Goal: Transaction & Acquisition: Purchase product/service

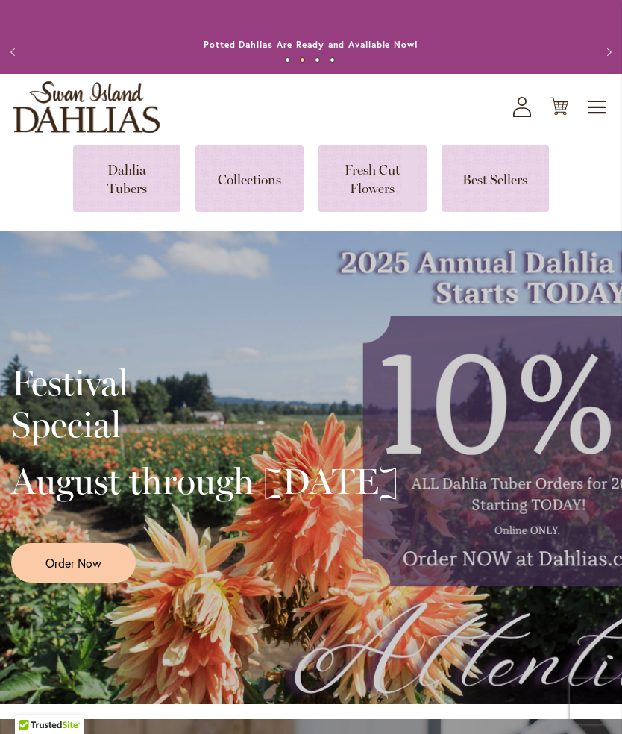
click at [122, 196] on link at bounding box center [127, 178] width 108 height 66
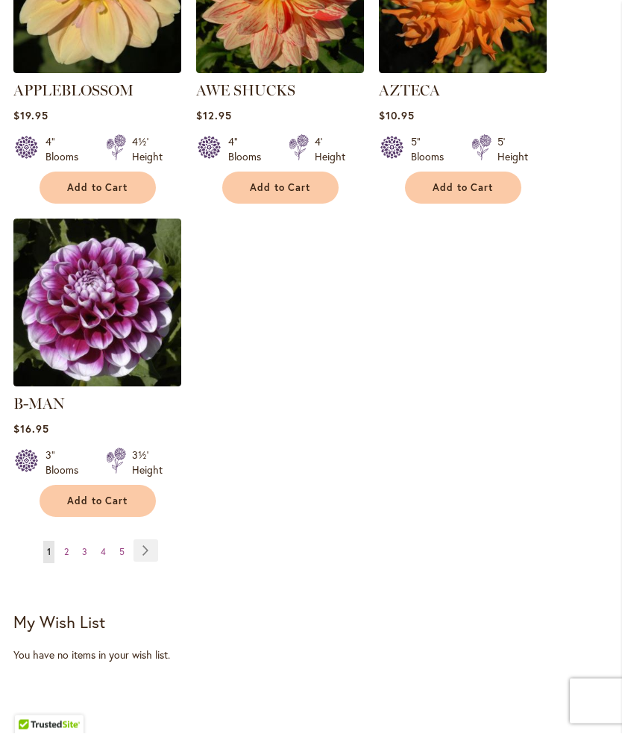
scroll to position [1979, 0]
click at [70, 542] on link "Page 2" at bounding box center [66, 552] width 12 height 22
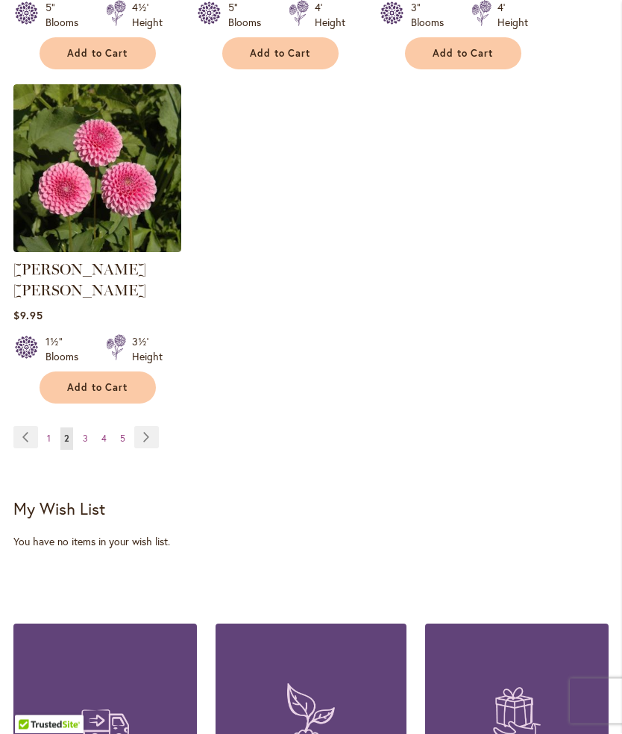
scroll to position [2109, 0]
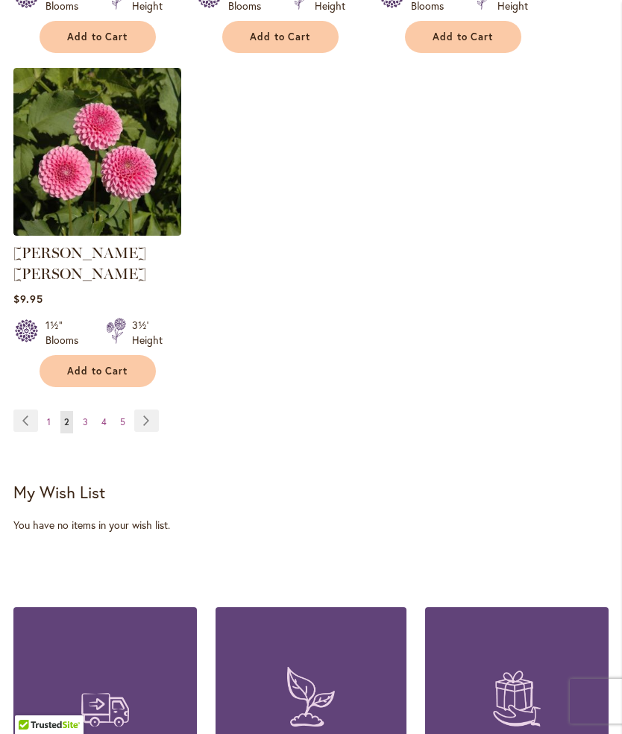
click at [108, 415] on link "Page 4" at bounding box center [104, 422] width 13 height 22
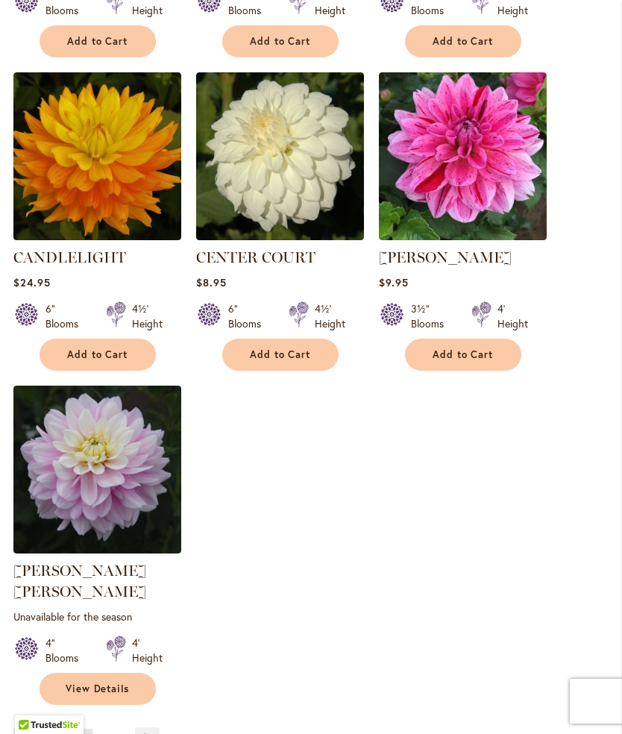
scroll to position [1814, 0]
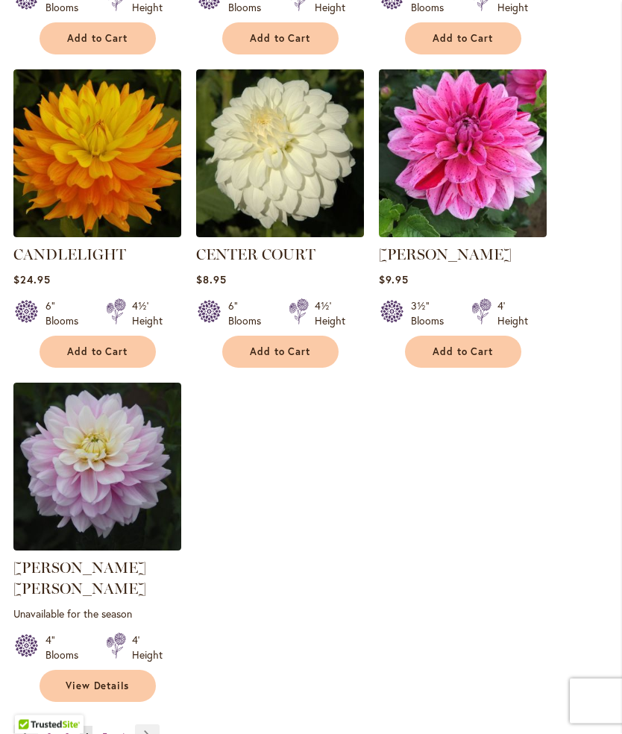
click at [100, 730] on link "Page 5" at bounding box center [104, 738] width 13 height 22
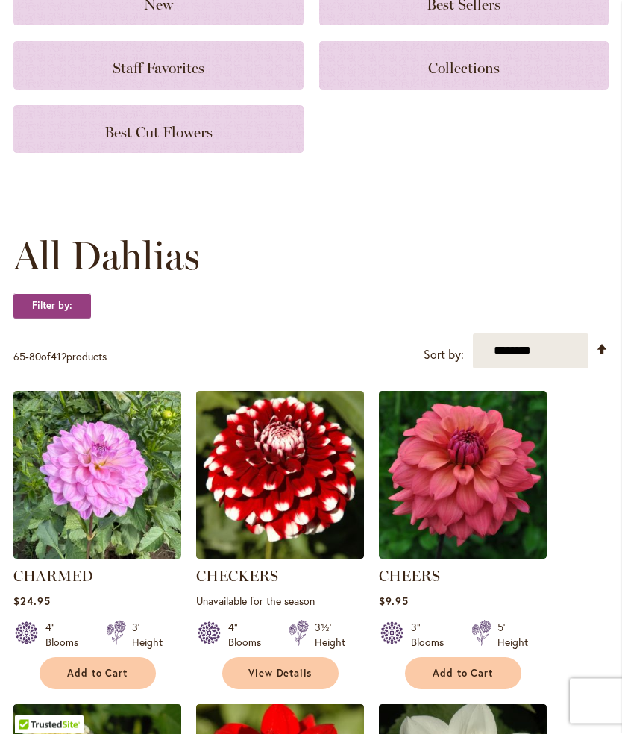
scroll to position [219, 0]
click at [198, 137] on span "Best Cut Flowers" at bounding box center [158, 132] width 108 height 18
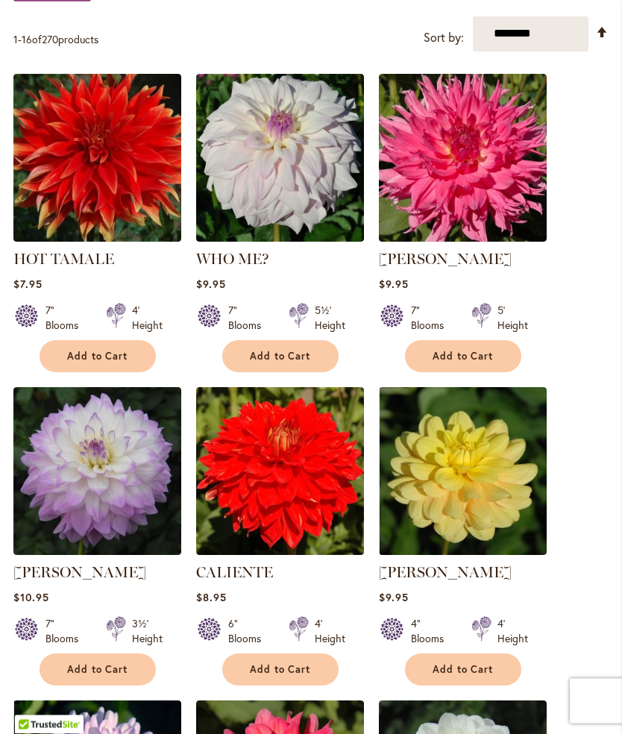
scroll to position [325, 0]
click at [113, 673] on button "Add to Cart" at bounding box center [98, 670] width 116 height 32
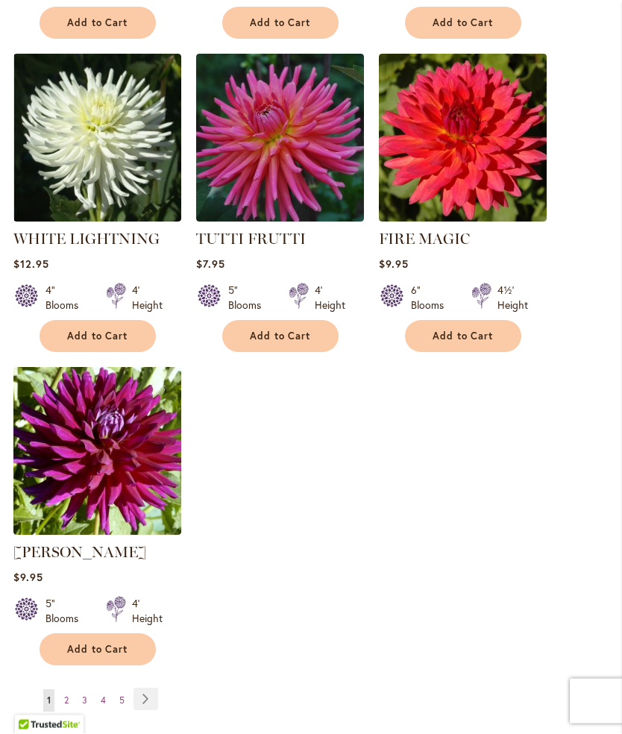
scroll to position [1638, 0]
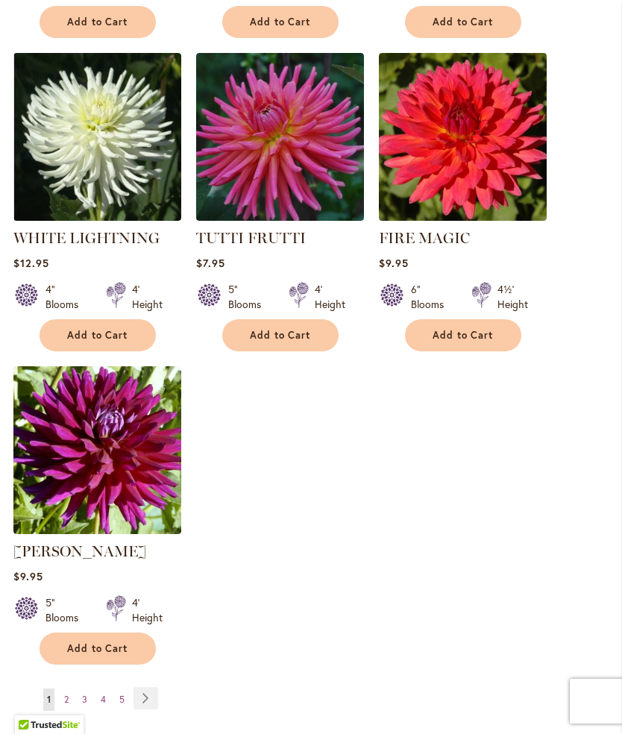
click at [144, 710] on link "Page Next" at bounding box center [146, 698] width 25 height 22
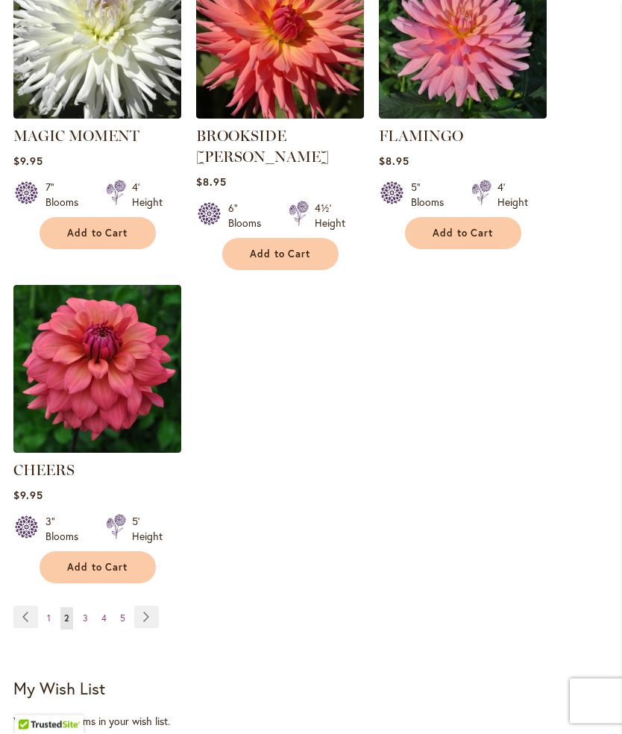
scroll to position [1701, 0]
click at [146, 608] on link "Page Next" at bounding box center [146, 617] width 25 height 22
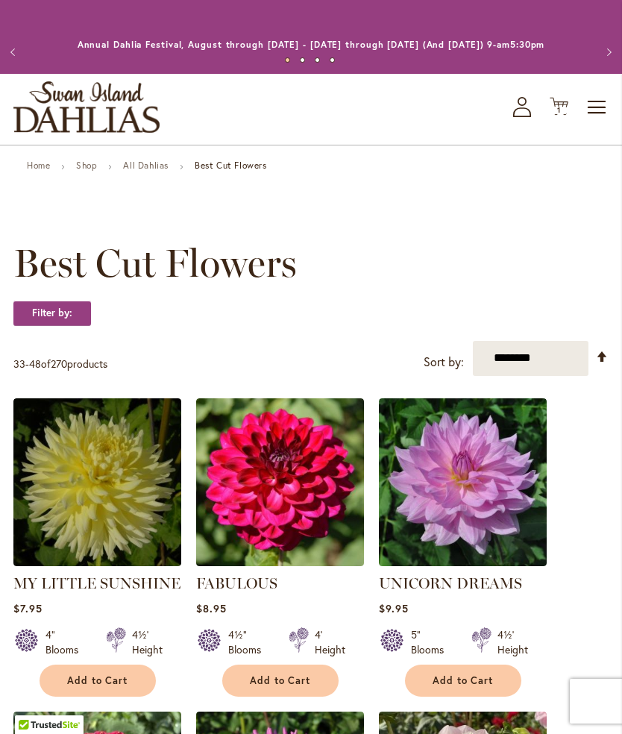
click at [291, 687] on span "Add to Cart" at bounding box center [280, 681] width 61 height 13
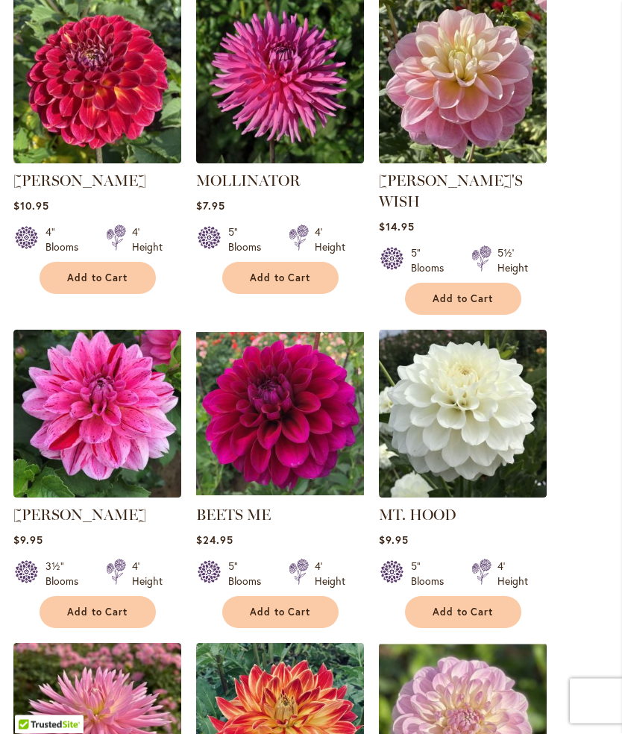
click at [125, 608] on span "Add to Cart" at bounding box center [97, 613] width 61 height 13
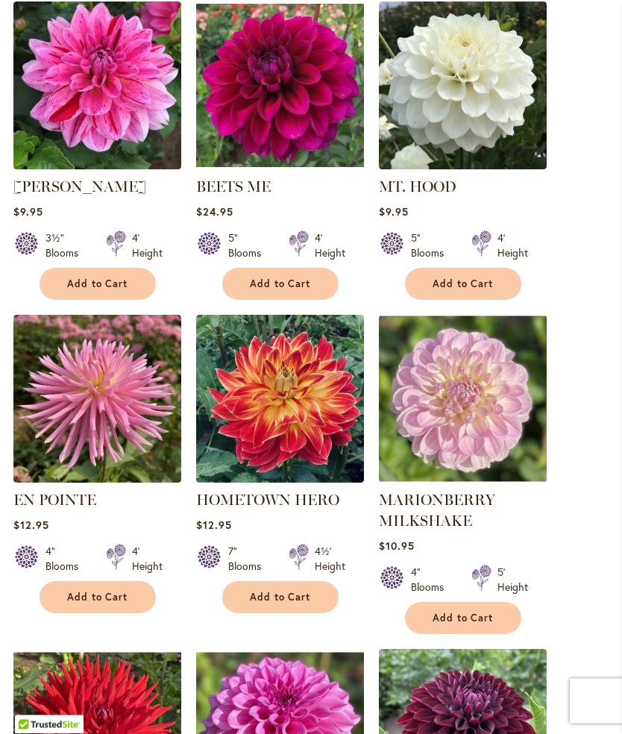
scroll to position [1083, 0]
click at [102, 278] on span "Add to Cart" at bounding box center [97, 284] width 61 height 13
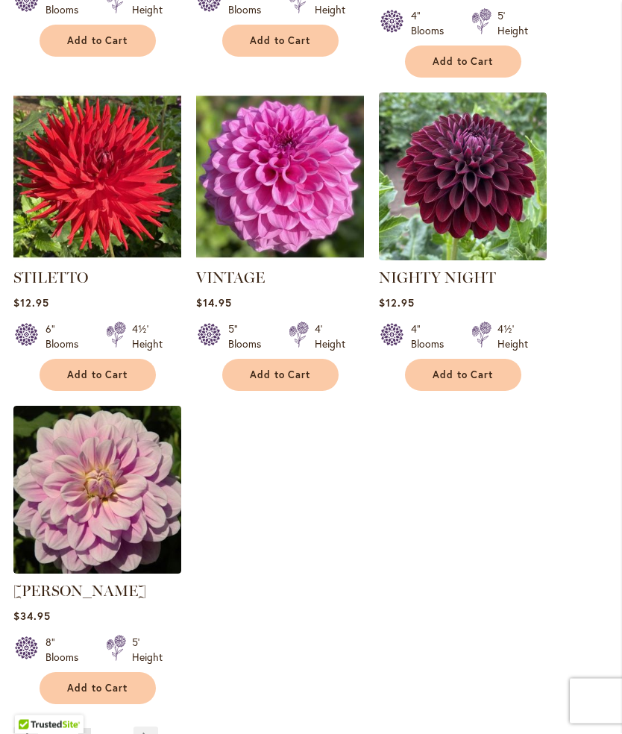
scroll to position [1640, 0]
click at [290, 369] on span "Add to Cart" at bounding box center [280, 375] width 61 height 13
click at [147, 733] on link "Page Next" at bounding box center [146, 738] width 25 height 22
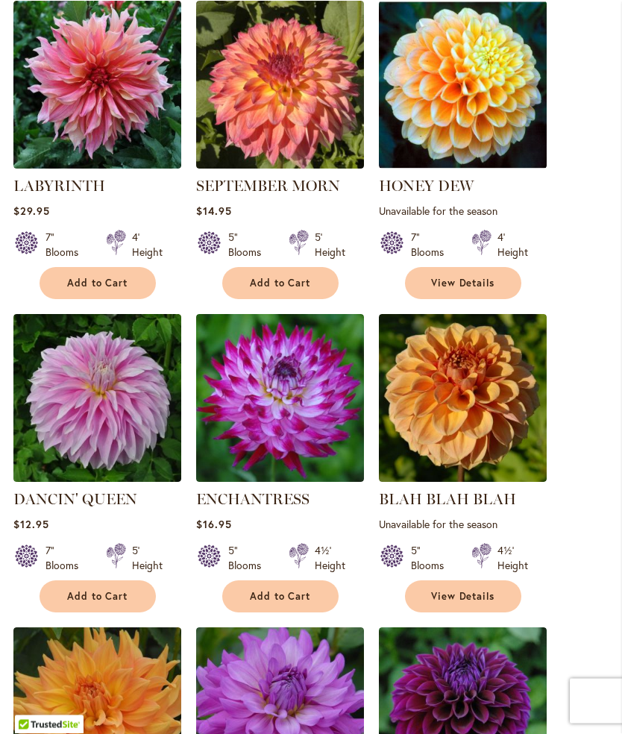
scroll to position [733, 0]
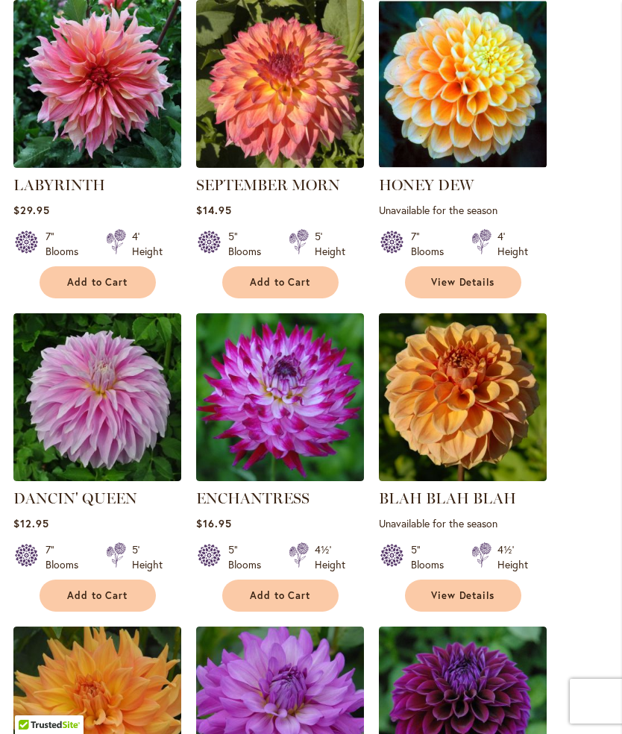
click at [281, 602] on span "Add to Cart" at bounding box center [280, 595] width 61 height 13
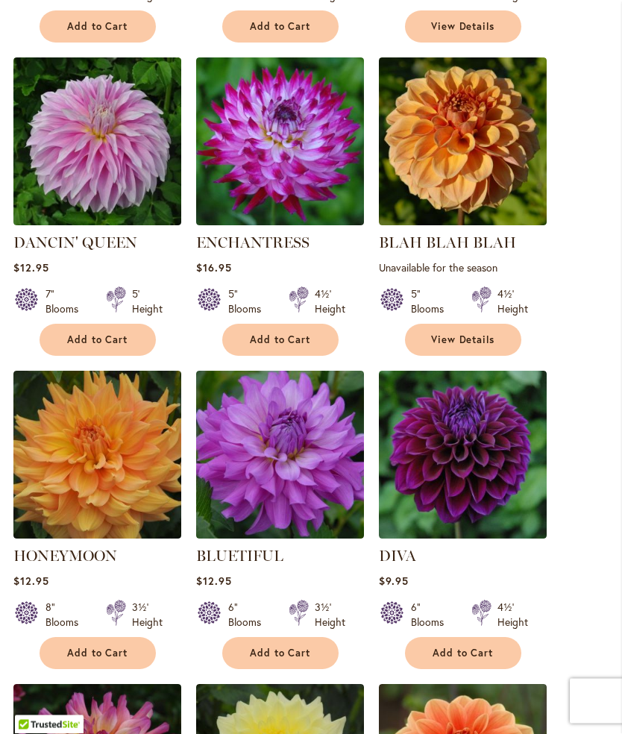
click at [291, 660] on span "Add to Cart" at bounding box center [280, 654] width 61 height 13
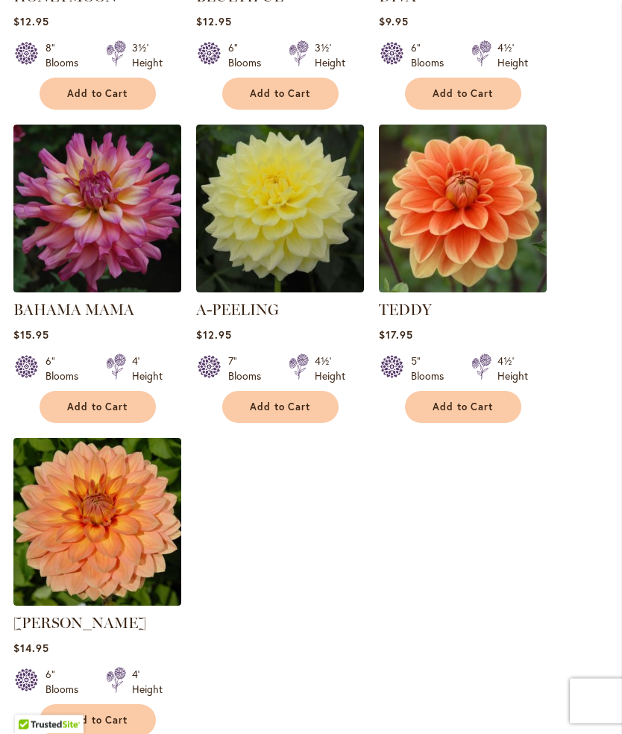
scroll to position [1587, 0]
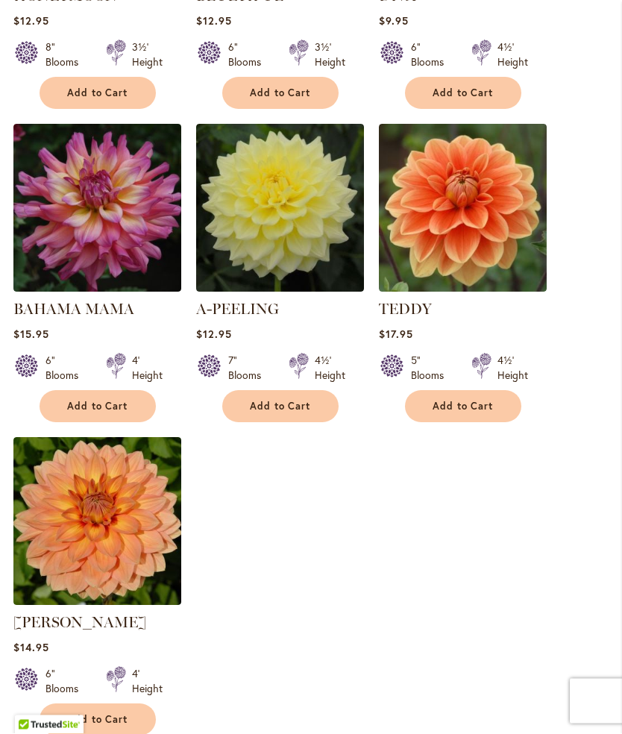
click at [113, 727] on span "Add to Cart" at bounding box center [97, 720] width 61 height 13
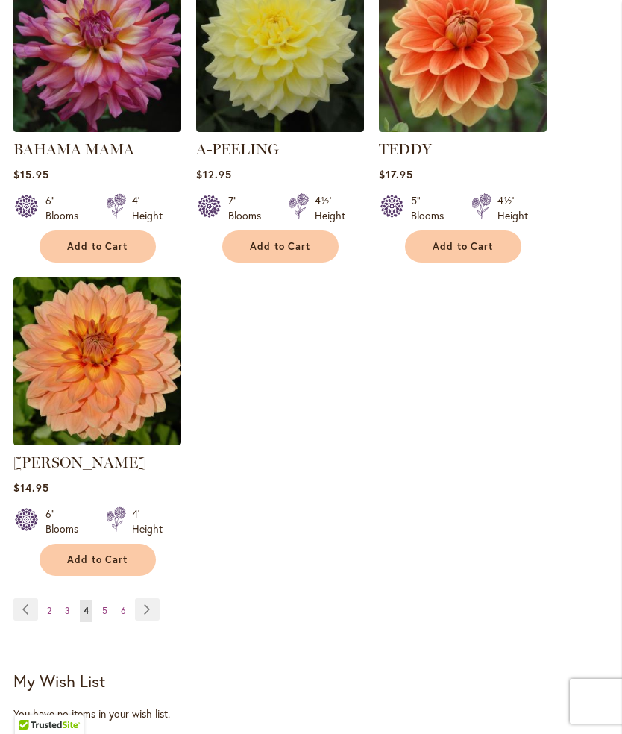
scroll to position [1752, 0]
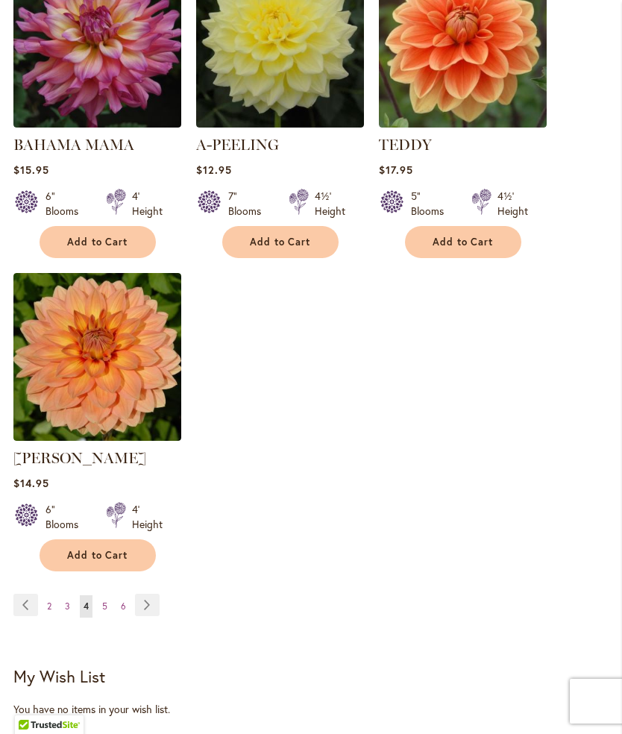
click at [107, 612] on span "5" at bounding box center [104, 606] width 5 height 11
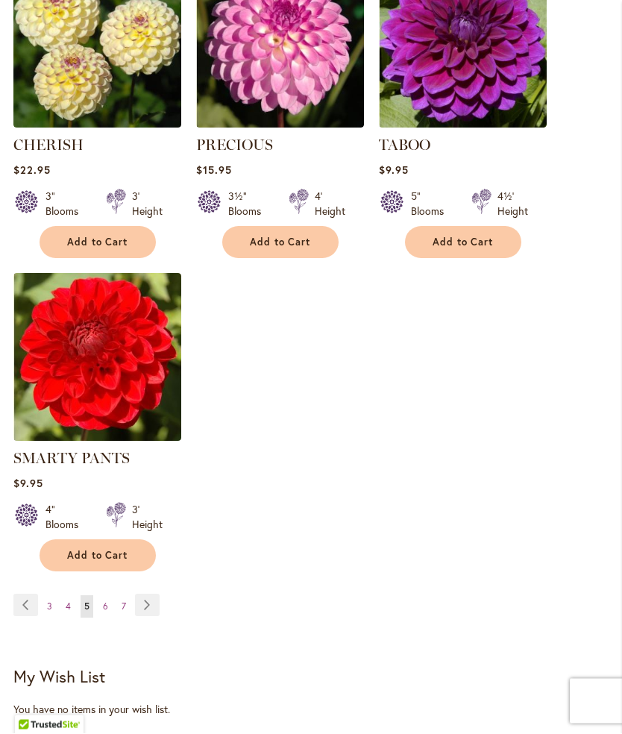
scroll to position [1735, 0]
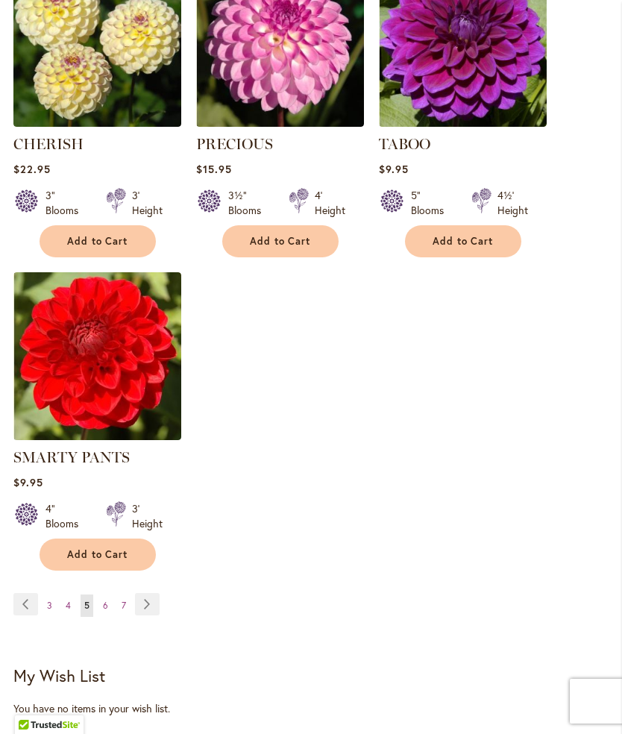
click at [148, 594] on link "Page Next" at bounding box center [147, 604] width 25 height 22
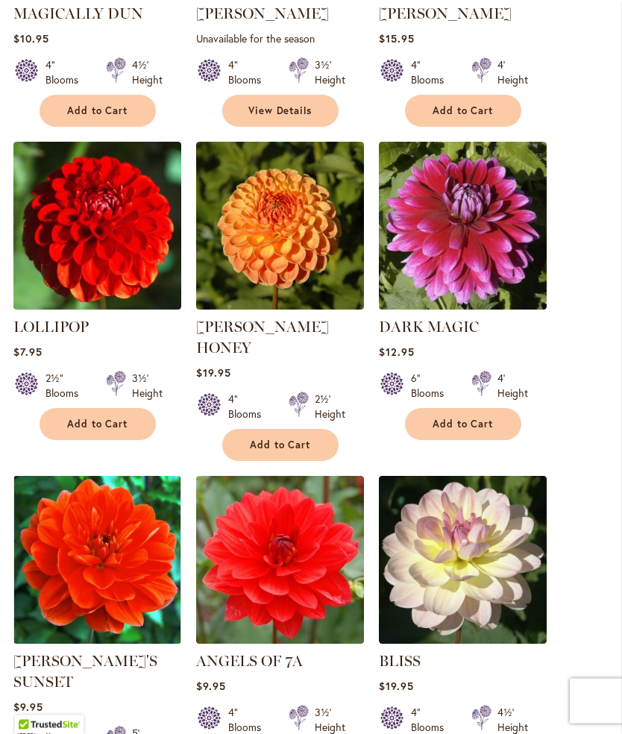
scroll to position [1239, 0]
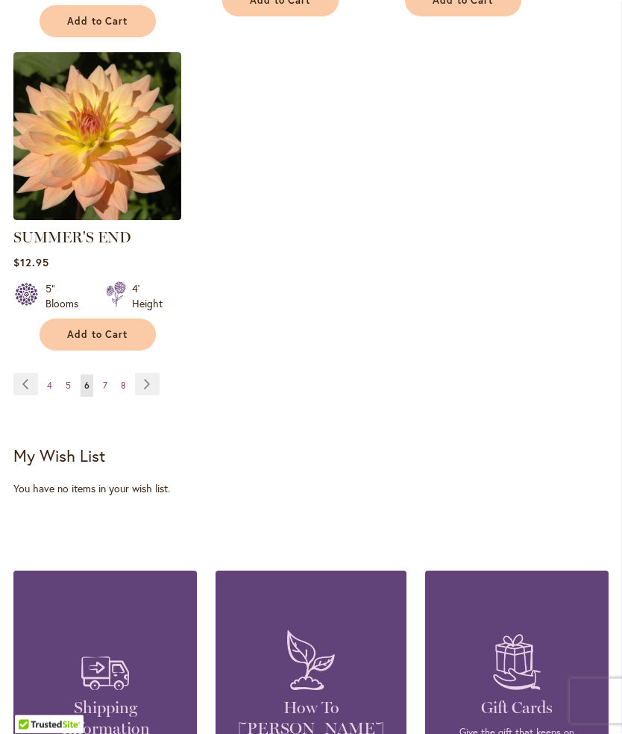
scroll to position [2035, 0]
click at [143, 373] on link "Page Next" at bounding box center [147, 384] width 25 height 22
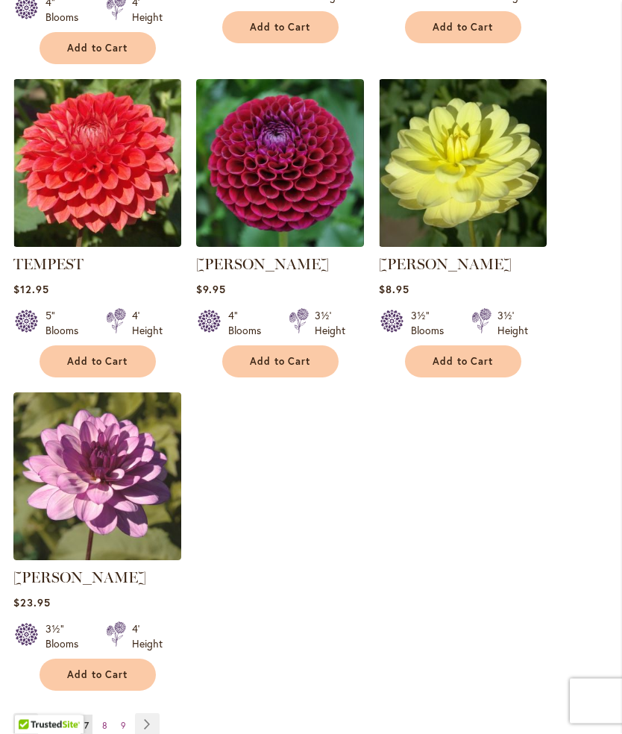
scroll to position [1615, 0]
click at [149, 720] on link "Page Next" at bounding box center [147, 724] width 25 height 22
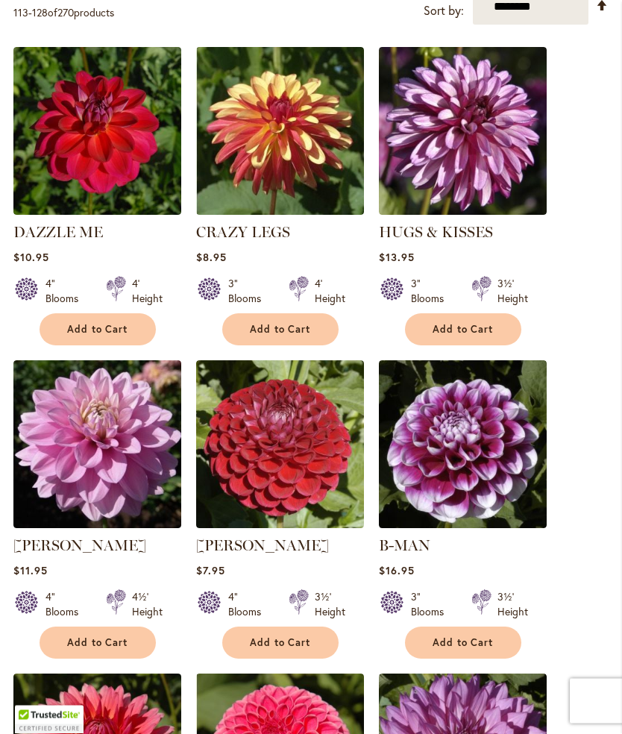
scroll to position [351, 0]
click at [120, 649] on span "Add to Cart" at bounding box center [97, 642] width 61 height 13
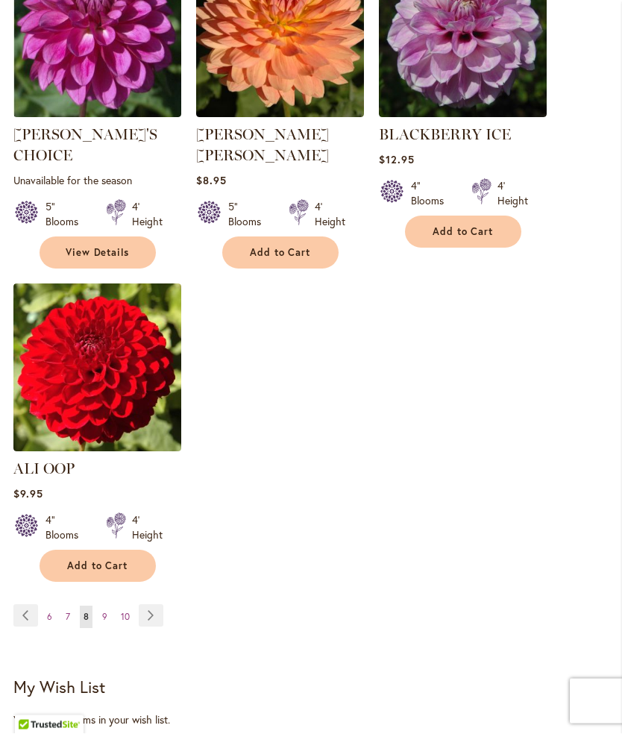
scroll to position [1746, 0]
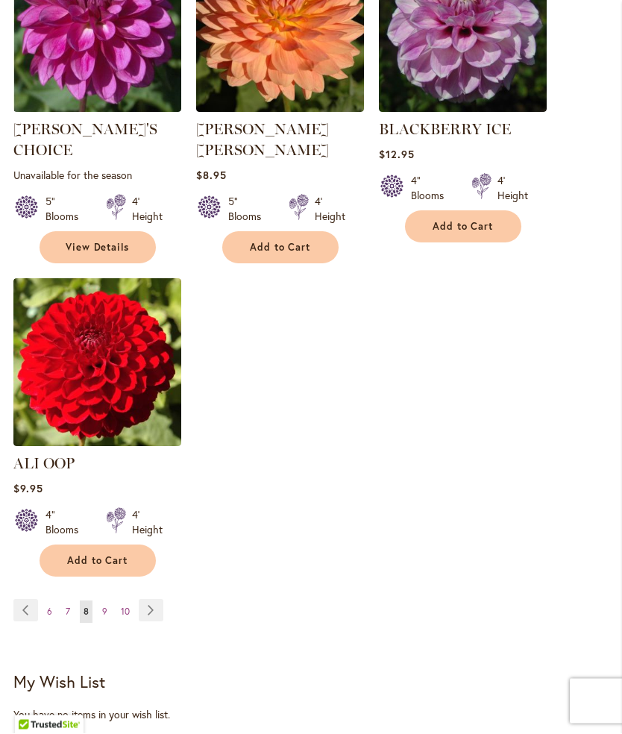
click at [157, 606] on link "Page Next" at bounding box center [151, 611] width 25 height 22
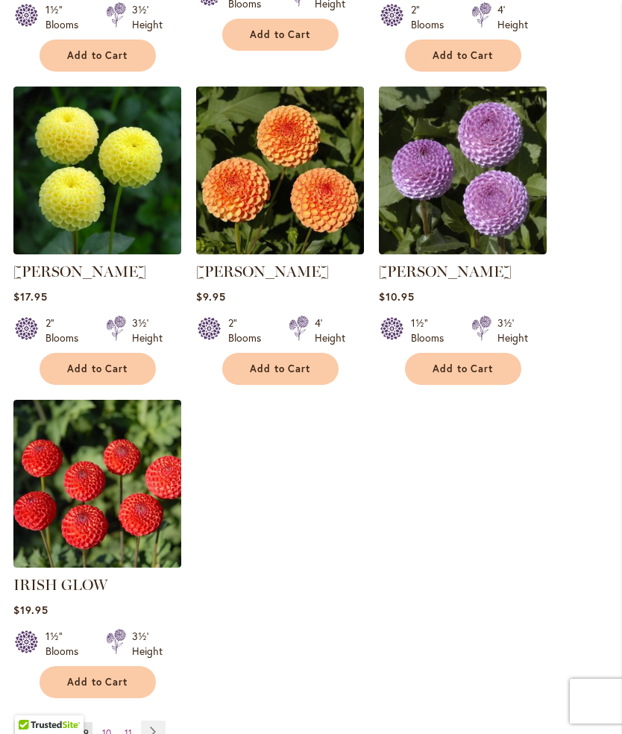
scroll to position [1639, 0]
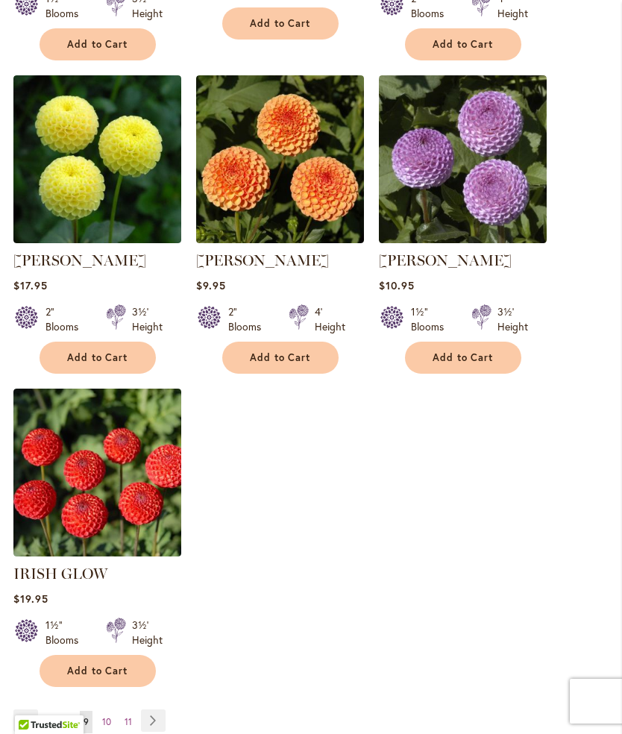
click at [149, 710] on link "Page Next" at bounding box center [153, 721] width 25 height 22
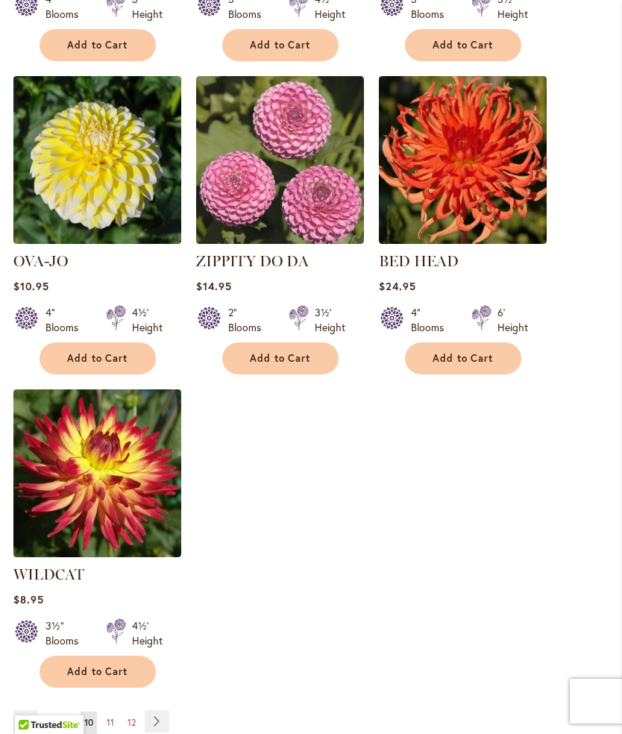
scroll to position [1597, 0]
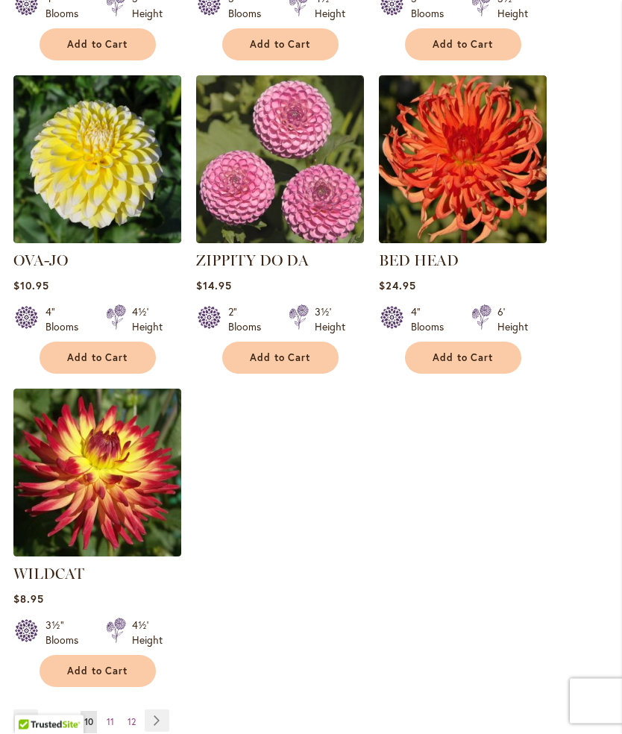
click at [156, 710] on link "Page Next" at bounding box center [157, 721] width 25 height 22
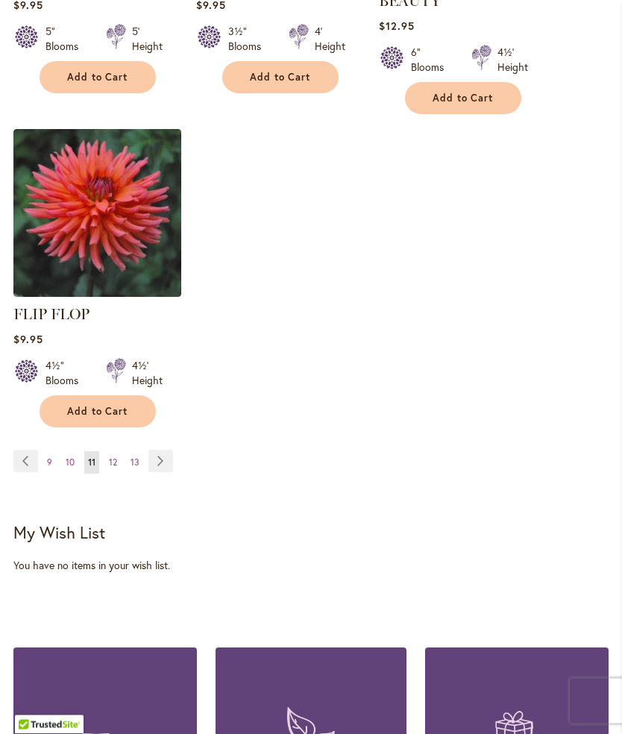
scroll to position [1902, 0]
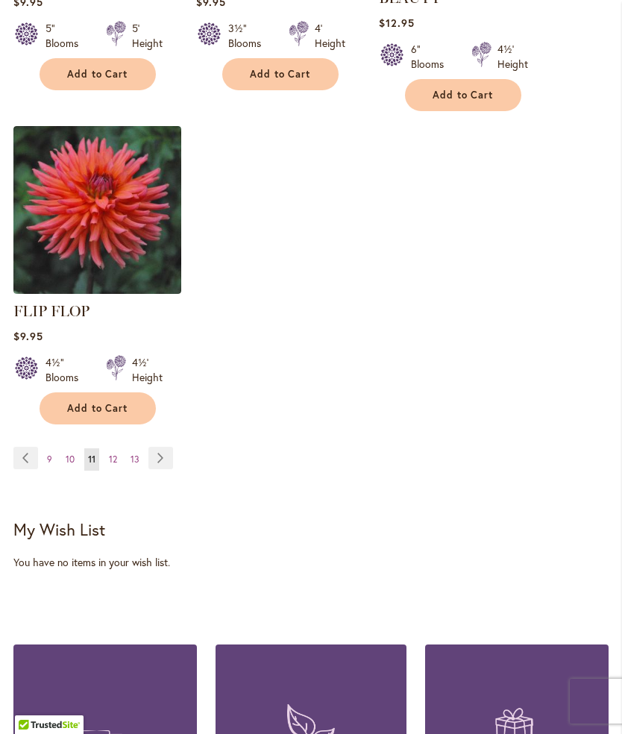
click at [110, 454] on span "12" at bounding box center [113, 459] width 8 height 11
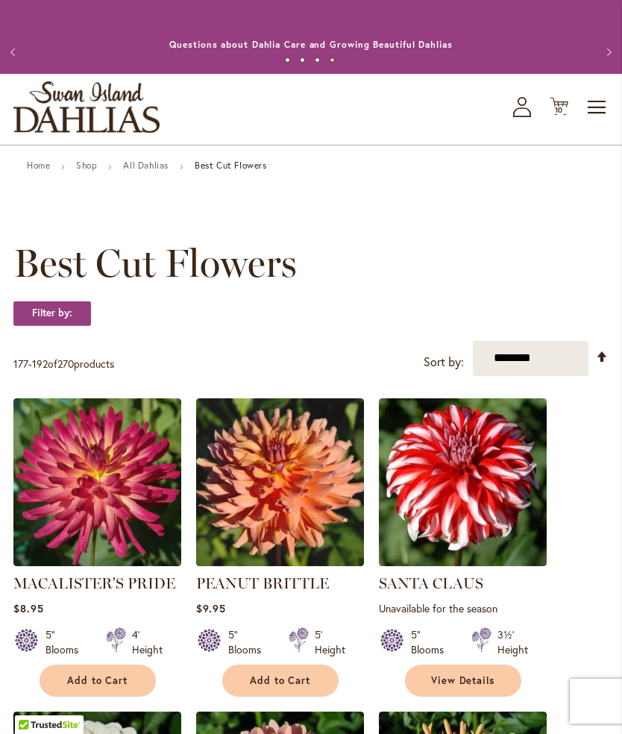
click at [542, 369] on select "**********" at bounding box center [531, 358] width 116 height 35
click at [334, 320] on div "Filter by:" at bounding box center [310, 321] width 595 height 40
click at [10, 57] on button "Previous" at bounding box center [15, 52] width 30 height 30
click at [16, 64] on button "Previous" at bounding box center [15, 52] width 30 height 30
click at [20, 66] on button "Previous" at bounding box center [15, 52] width 30 height 30
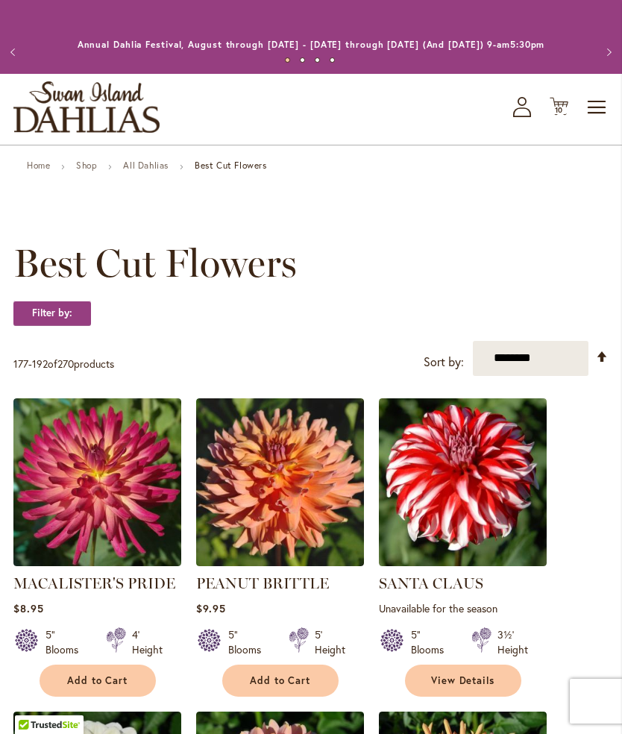
click at [16, 52] on button "Previous" at bounding box center [15, 52] width 30 height 30
click at [91, 171] on link "Shop" at bounding box center [86, 165] width 21 height 11
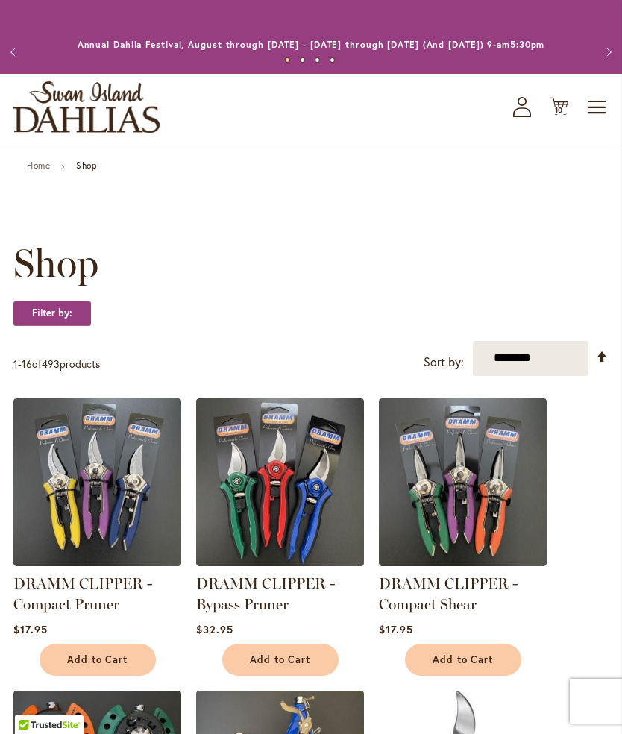
click at [597, 116] on span "Toggle Nav" at bounding box center [597, 108] width 22 height 30
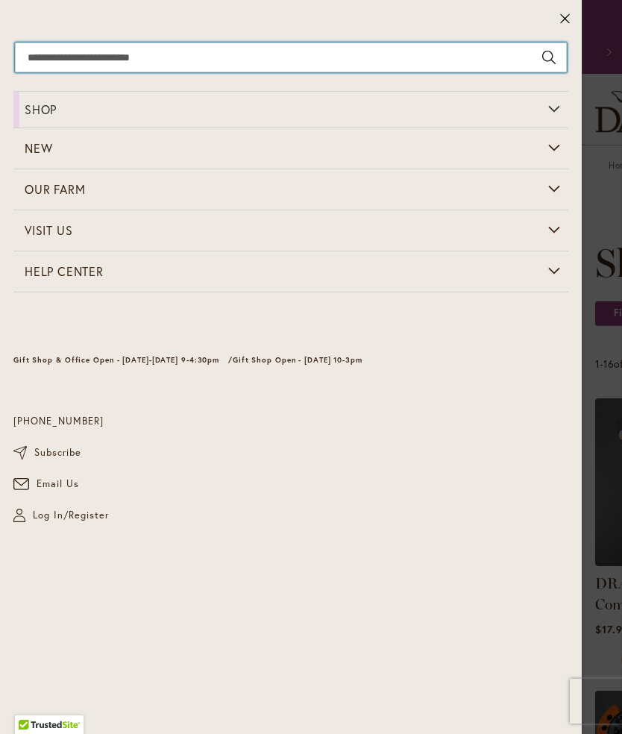
click at [116, 52] on input "Search" at bounding box center [291, 58] width 552 height 30
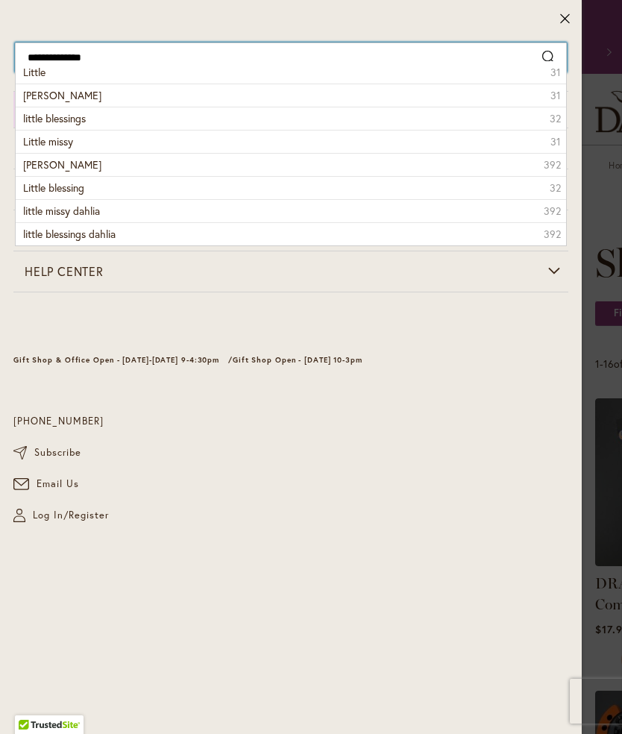
type input "**********"
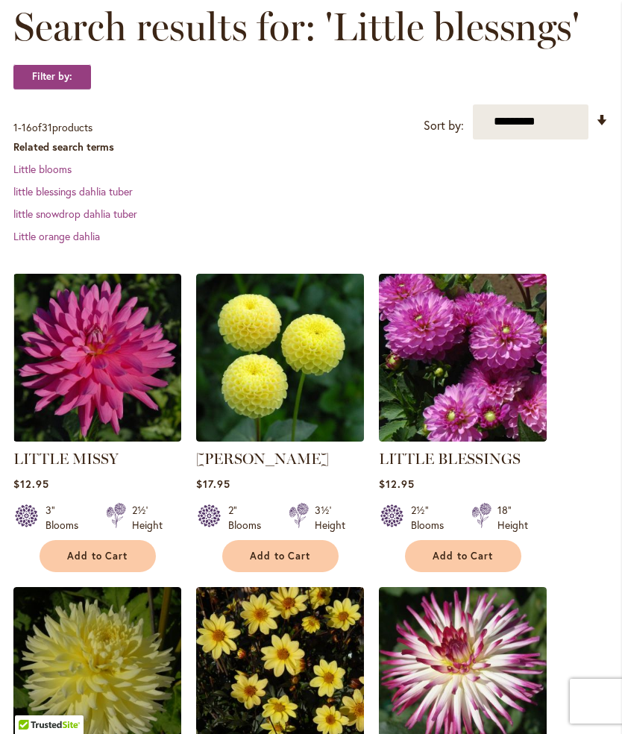
scroll to position [300, 0]
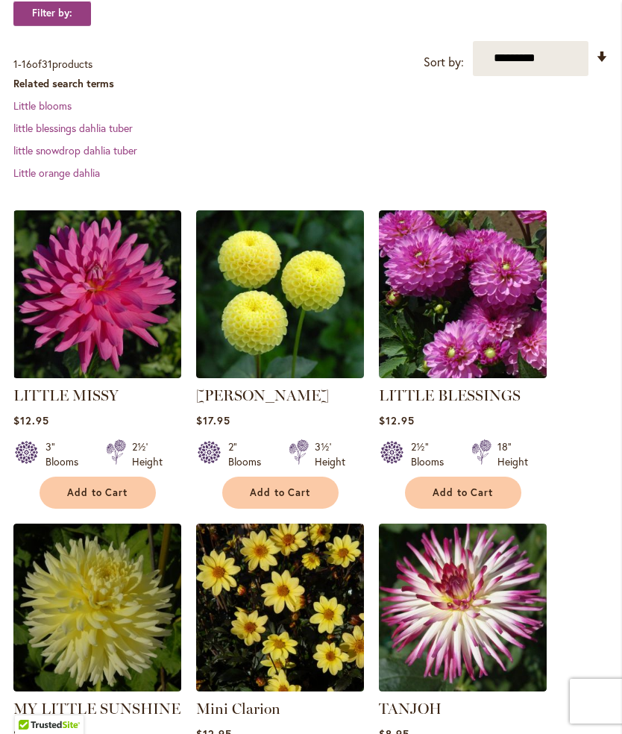
click at [475, 499] on span "Add to Cart" at bounding box center [463, 492] width 61 height 13
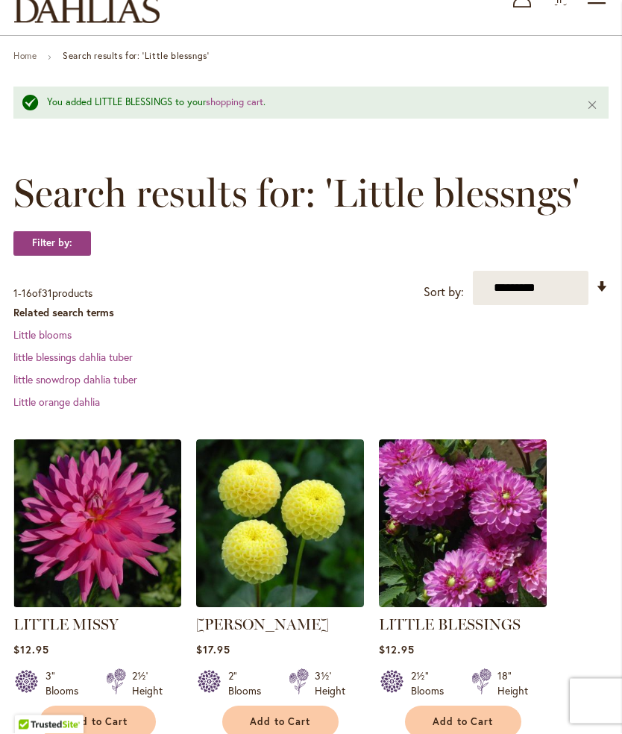
scroll to position [0, 0]
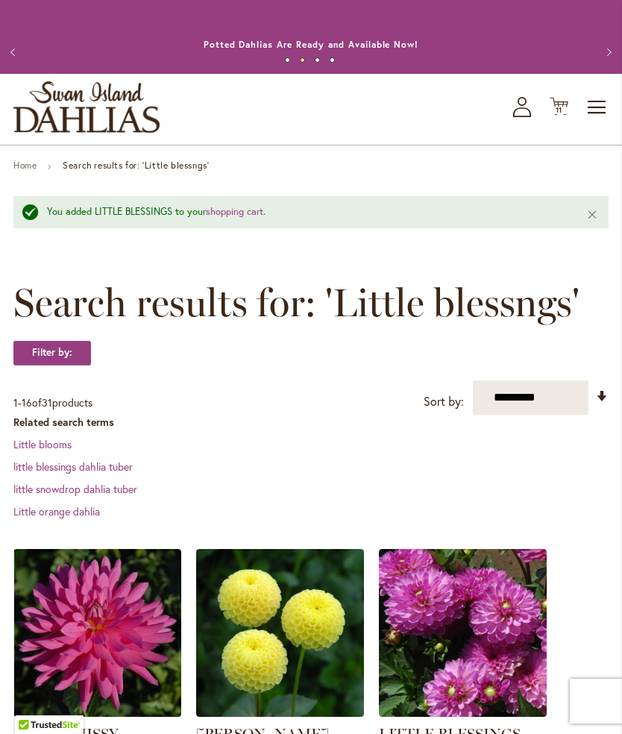
click at [185, 219] on div "You added LITTLE BLESSINGS to your shopping cart ." at bounding box center [305, 212] width 517 height 14
click at [595, 225] on button "Close" at bounding box center [593, 214] width 32 height 36
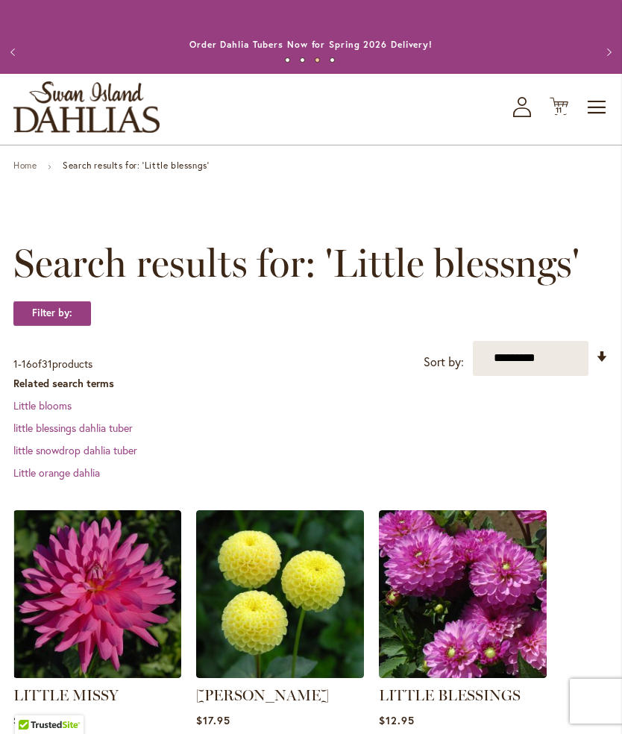
click at [597, 115] on span "Toggle Nav" at bounding box center [597, 108] width 22 height 30
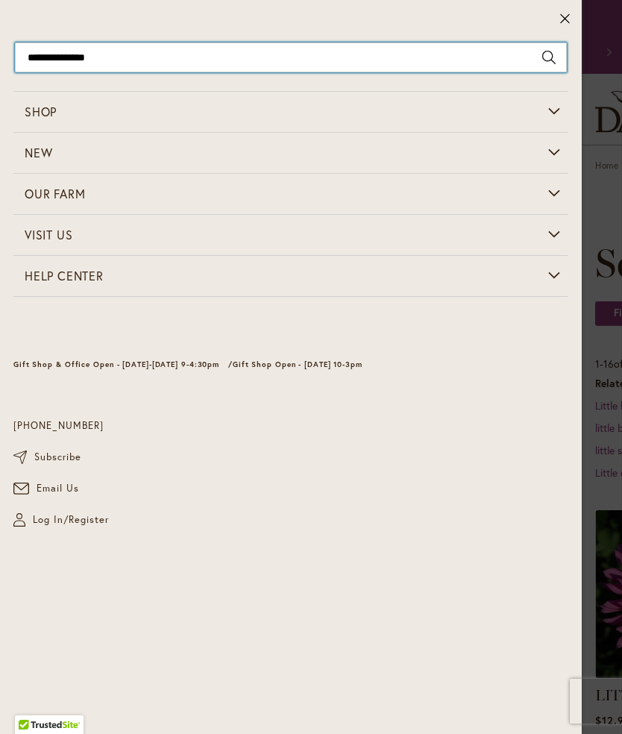
click at [90, 57] on input "**********" at bounding box center [291, 58] width 552 height 30
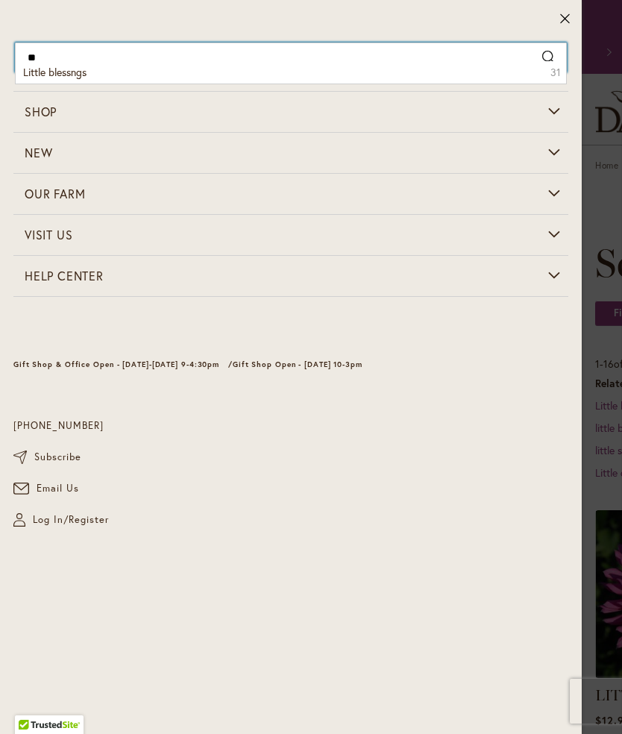
type input "*"
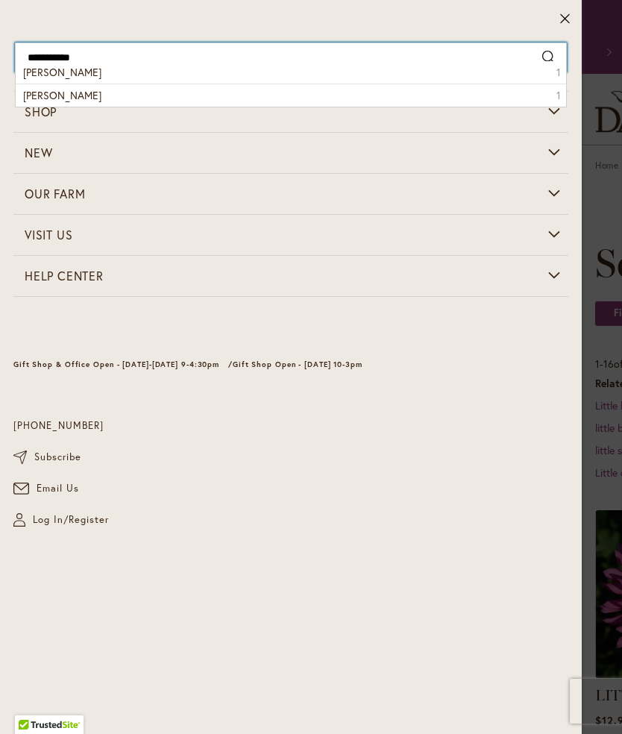
type input "**********"
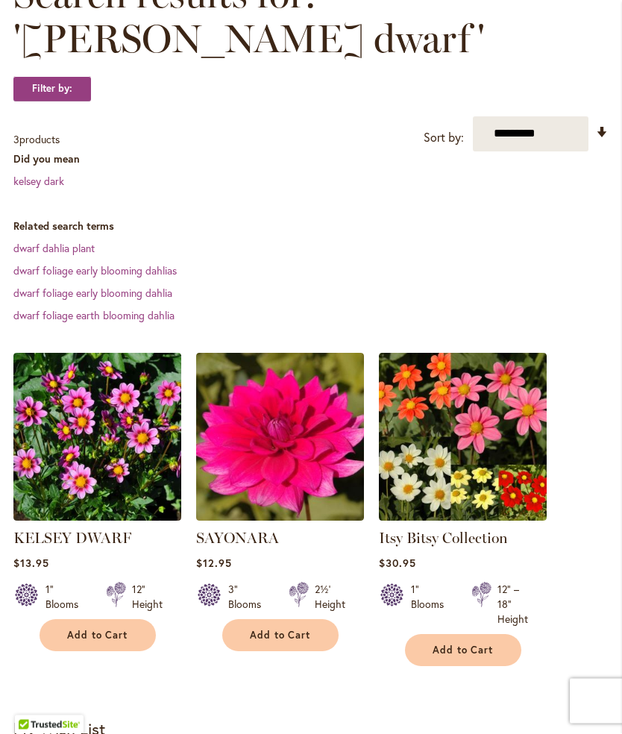
scroll to position [271, 0]
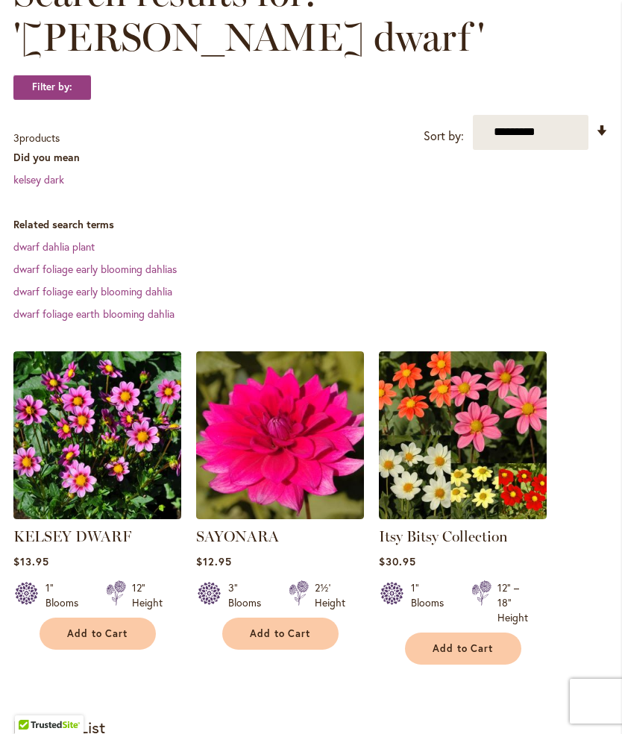
click at [109, 628] on span "Add to Cart" at bounding box center [97, 634] width 61 height 13
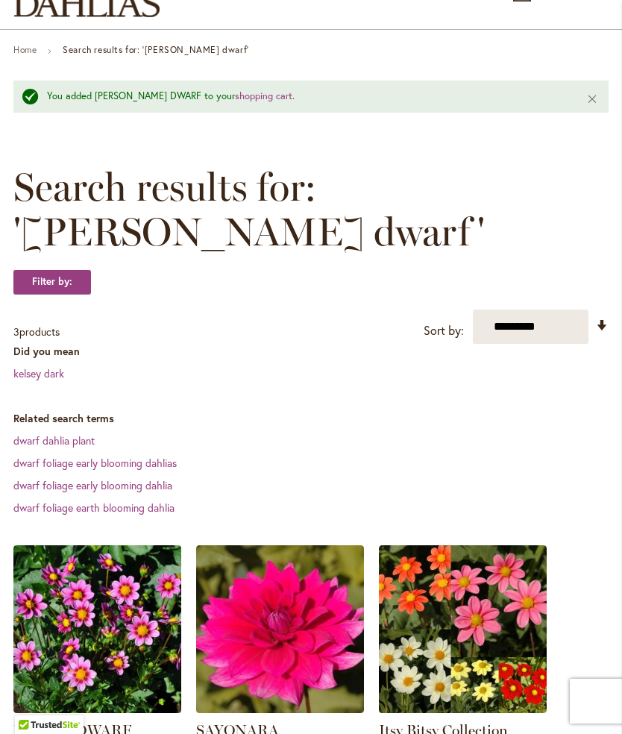
scroll to position [0, 0]
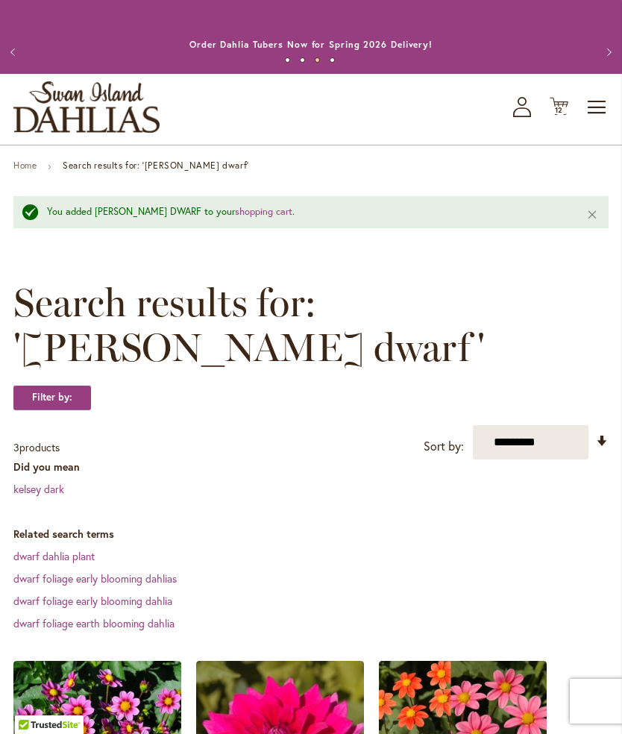
click at [100, 219] on div "You added KELSEY DWARF to your shopping cart ." at bounding box center [305, 212] width 517 height 14
click at [329, 219] on div "You added KELSEY DWARF to your shopping cart . Close" at bounding box center [310, 212] width 595 height 32
click at [593, 227] on button "Close" at bounding box center [593, 214] width 32 height 36
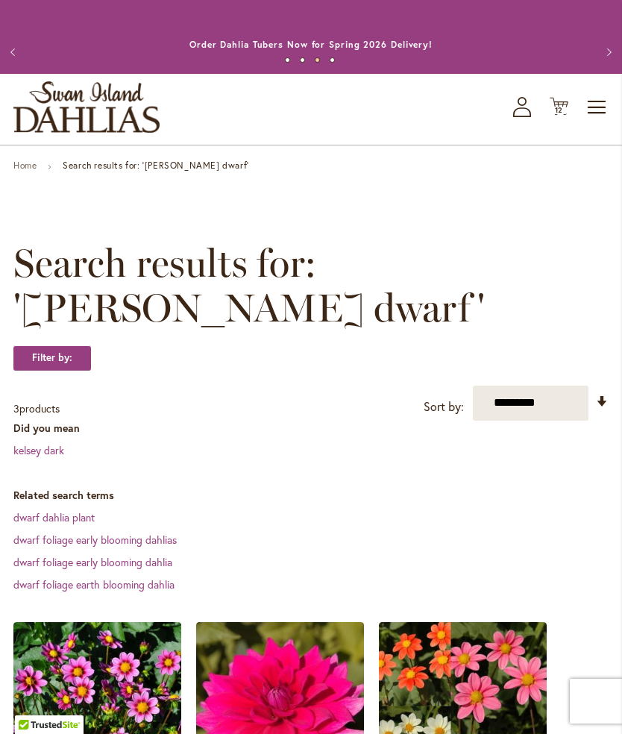
click at [90, 171] on strong "Search results for: '[PERSON_NAME] dwarf'" at bounding box center [156, 165] width 187 height 11
click at [34, 171] on link "Home" at bounding box center [24, 165] width 23 height 11
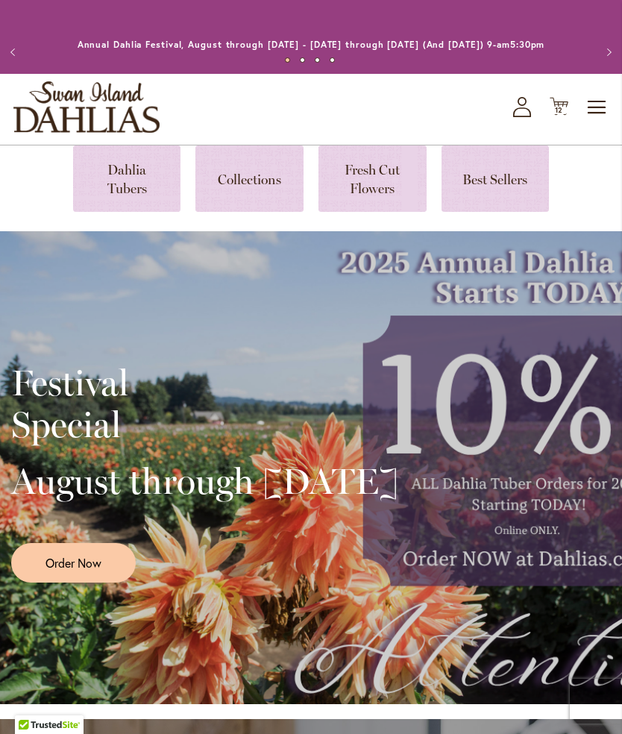
click at [601, 119] on span "Toggle Nav" at bounding box center [597, 108] width 22 height 30
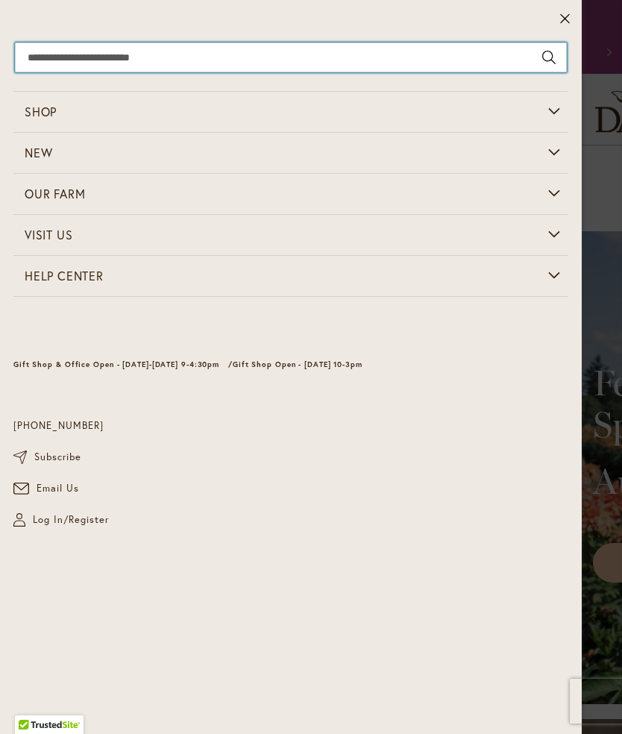
click at [137, 53] on input "Search" at bounding box center [291, 58] width 552 height 30
type input "**********"
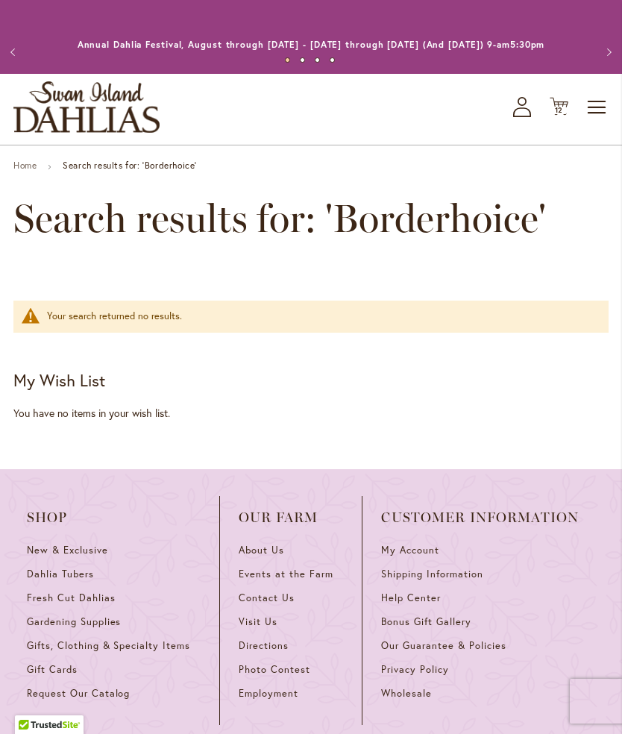
click at [18, 51] on button "Previous" at bounding box center [15, 52] width 30 height 30
click at [257, 324] on div "Your search returned no results." at bounding box center [320, 317] width 547 height 14
click at [598, 122] on span "Toggle Nav" at bounding box center [597, 108] width 22 height 30
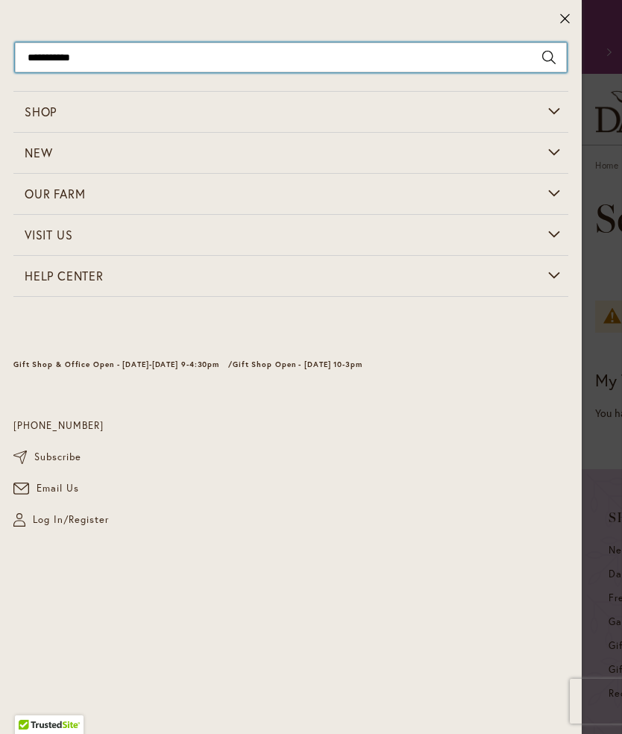
click at [106, 51] on input "**********" at bounding box center [291, 58] width 552 height 30
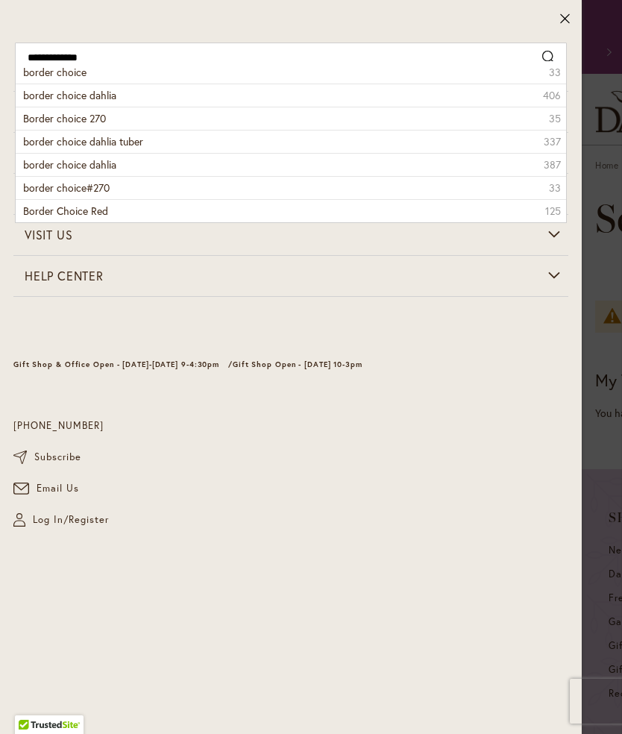
click at [98, 90] on span "border choice dahlia" at bounding box center [69, 95] width 93 height 14
type input "**********"
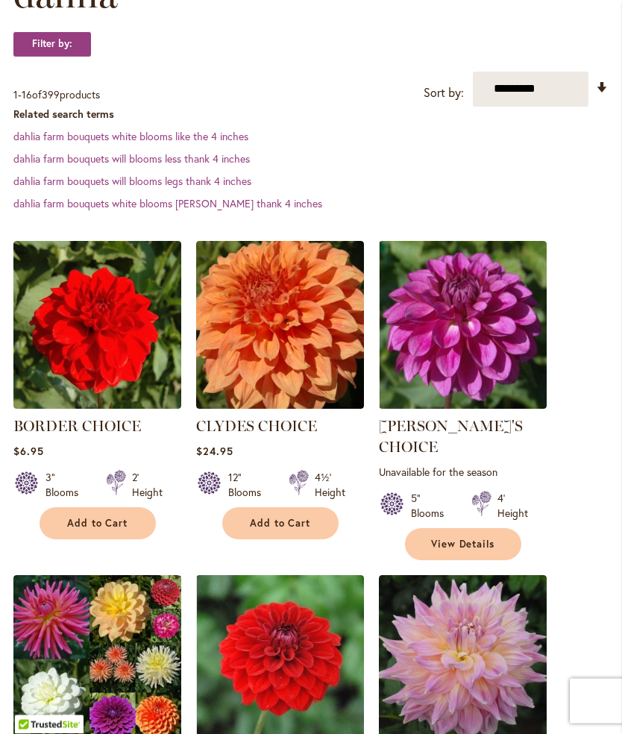
scroll to position [315, 0]
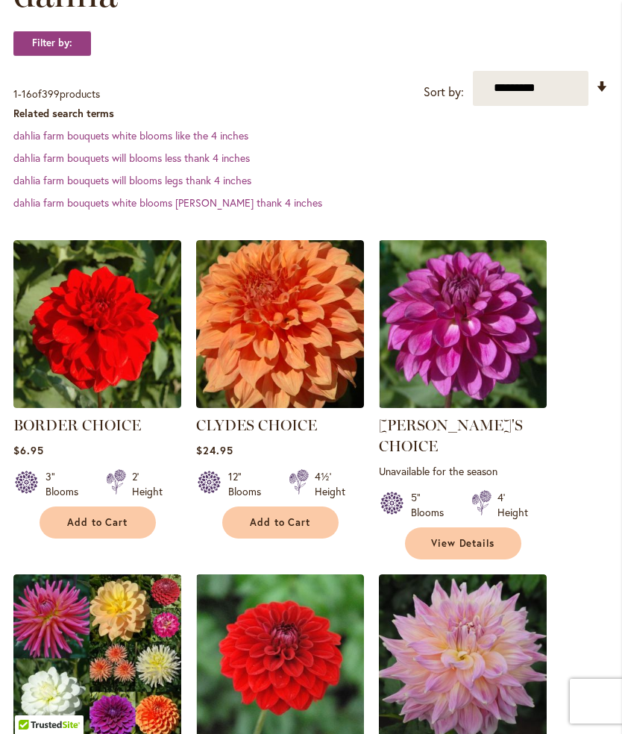
click at [119, 529] on span "Add to Cart" at bounding box center [97, 522] width 61 height 13
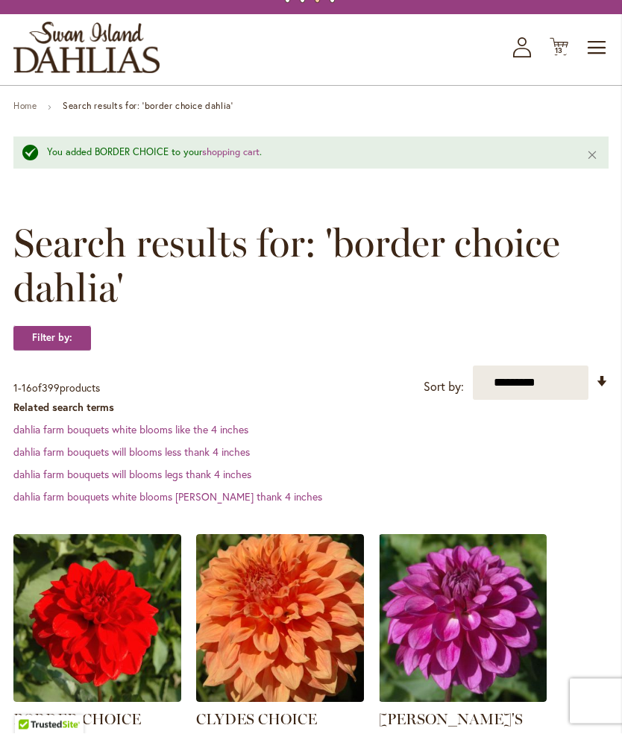
scroll to position [0, 0]
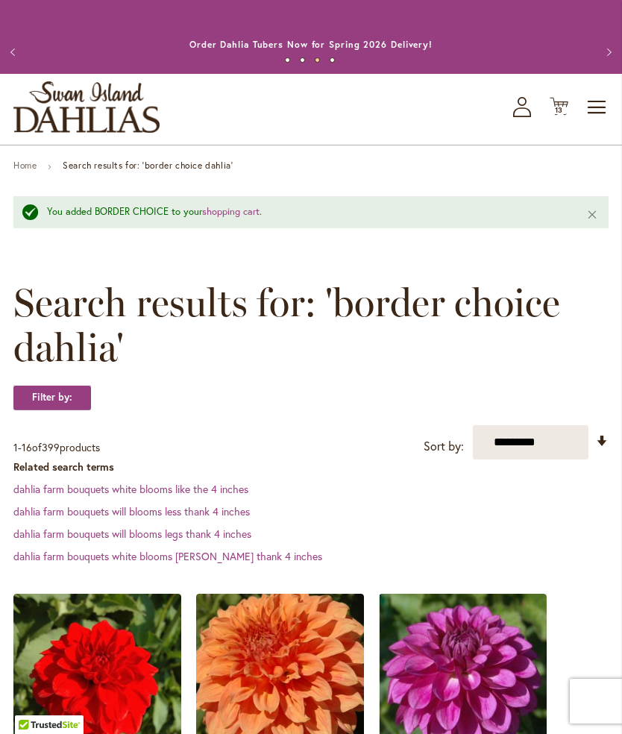
click at [25, 171] on link "Home" at bounding box center [24, 165] width 23 height 11
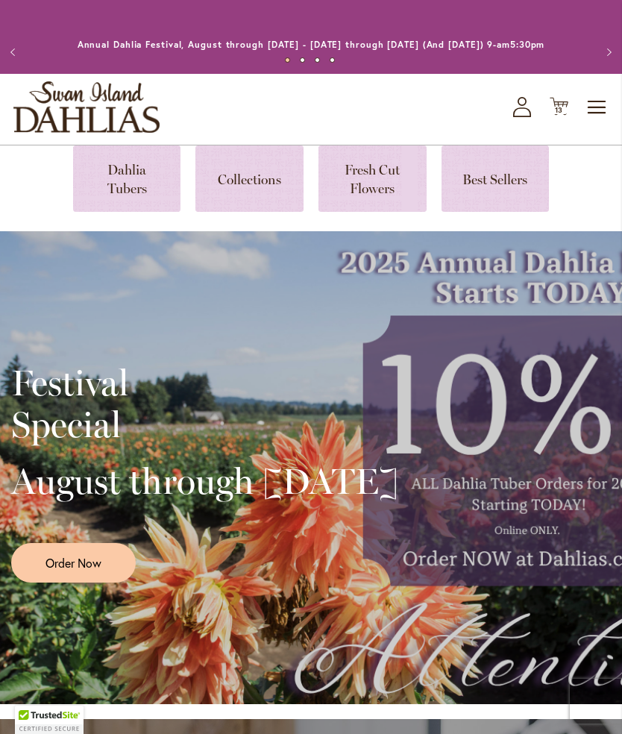
click at [594, 122] on span "Toggle Nav" at bounding box center [597, 108] width 22 height 30
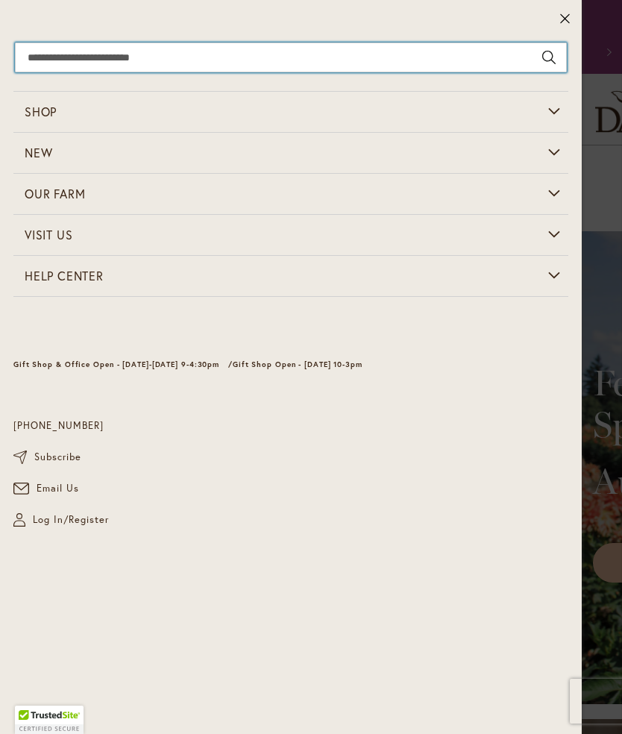
click at [112, 45] on input "Search" at bounding box center [291, 58] width 552 height 30
type input "****"
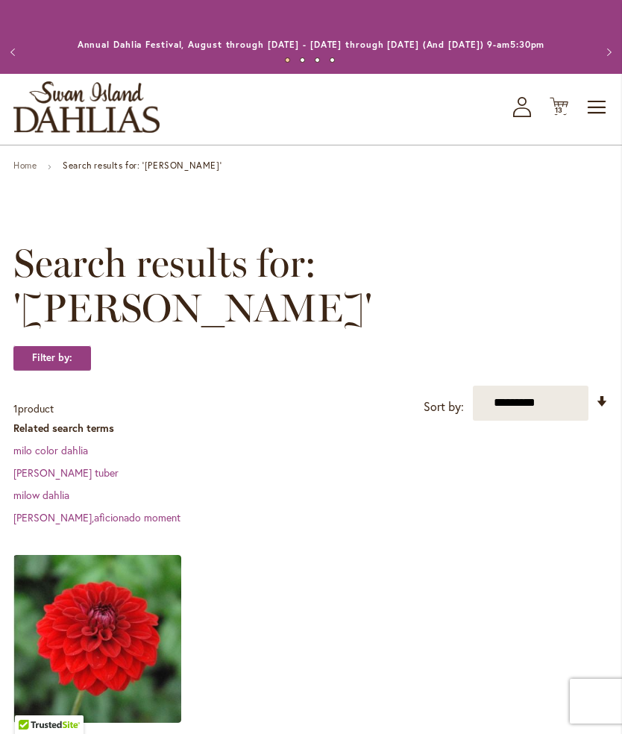
click at [601, 113] on span "Toggle Nav" at bounding box center [597, 108] width 22 height 30
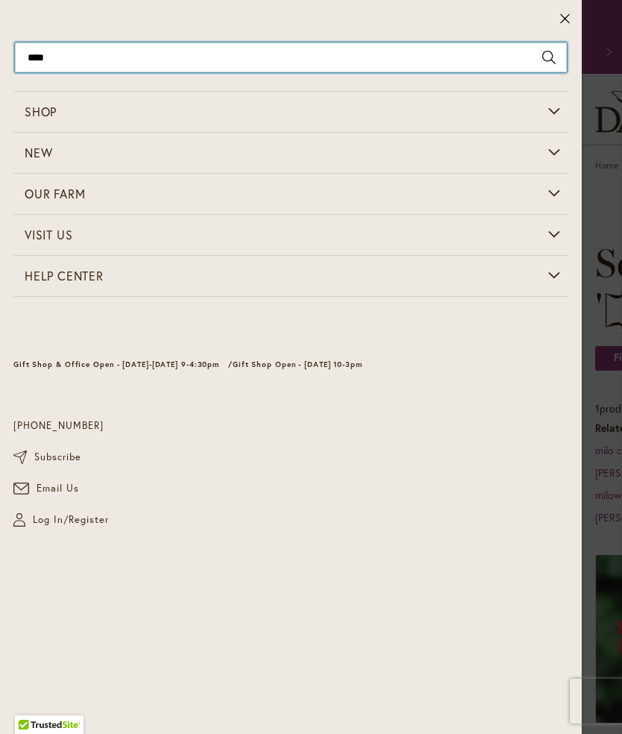
click at [80, 57] on input "****" at bounding box center [291, 58] width 552 height 30
type input "*"
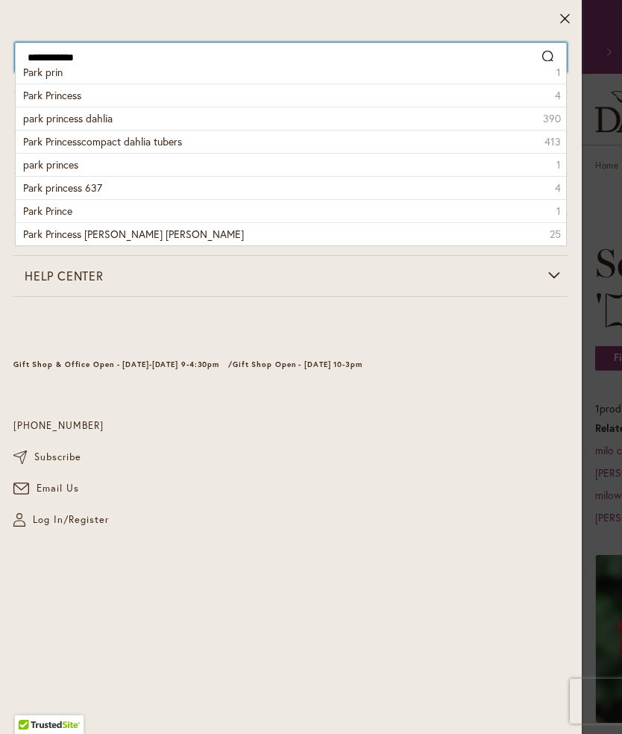
type input "**********"
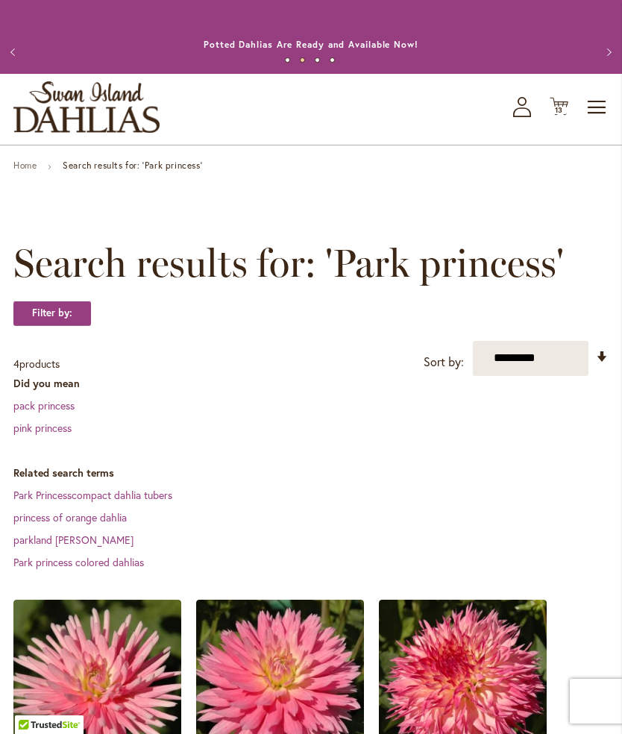
click at [551, 369] on select "**********" at bounding box center [531, 358] width 116 height 35
select select "****"
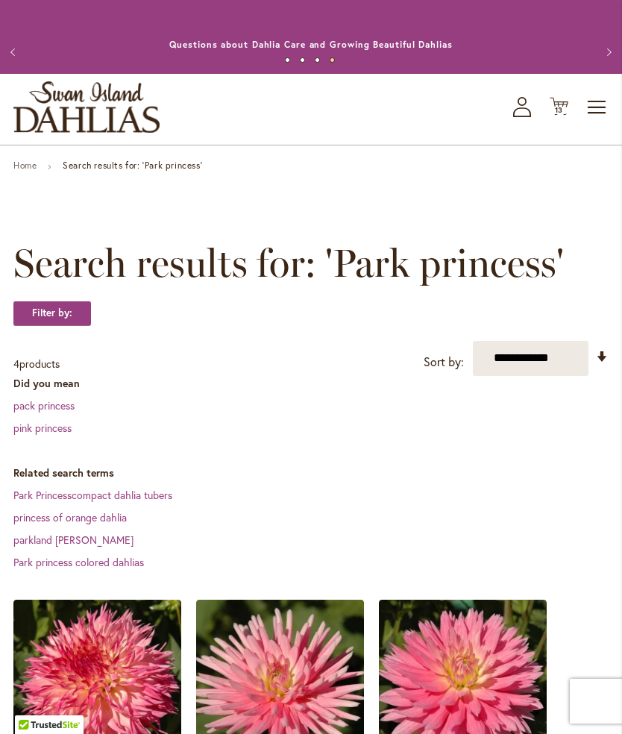
click at [560, 115] on span "13" at bounding box center [559, 110] width 9 height 10
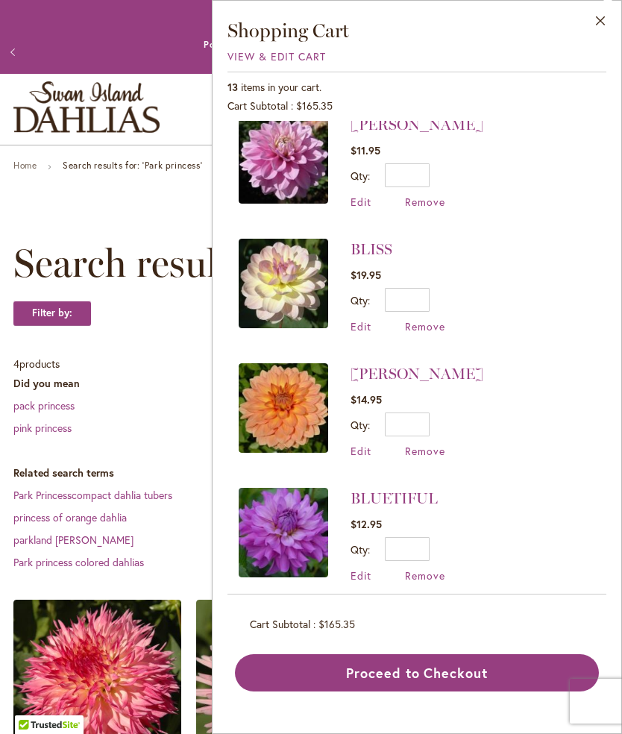
scroll to position [393, 0]
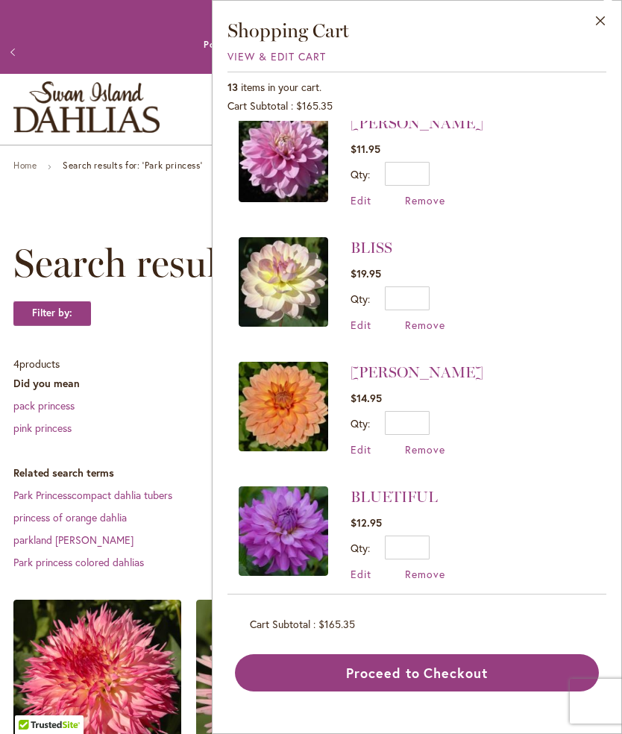
click at [430, 442] on span "Remove" at bounding box center [425, 449] width 40 height 14
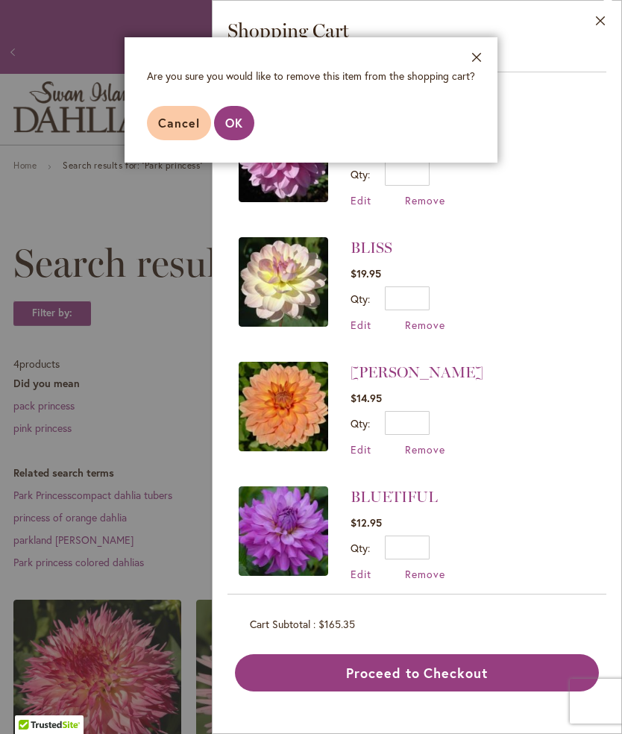
click at [236, 117] on span "OK" at bounding box center [234, 123] width 18 height 16
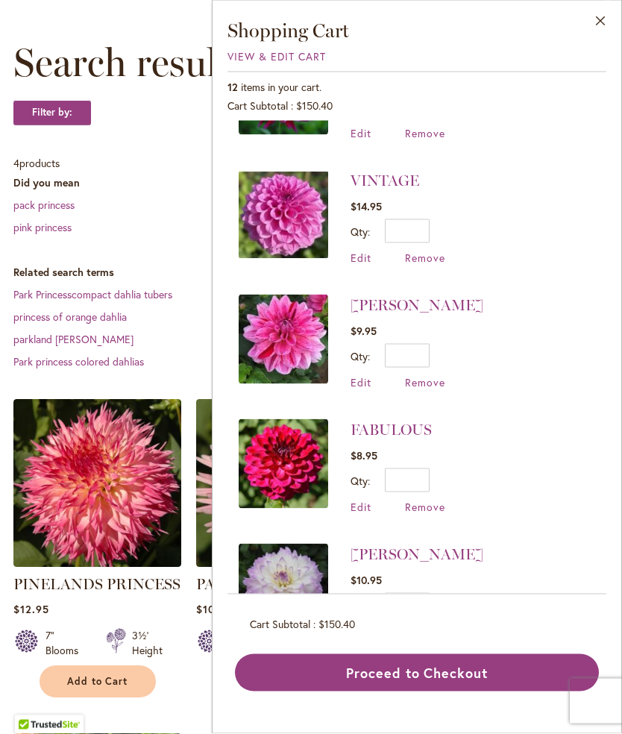
scroll to position [201, 0]
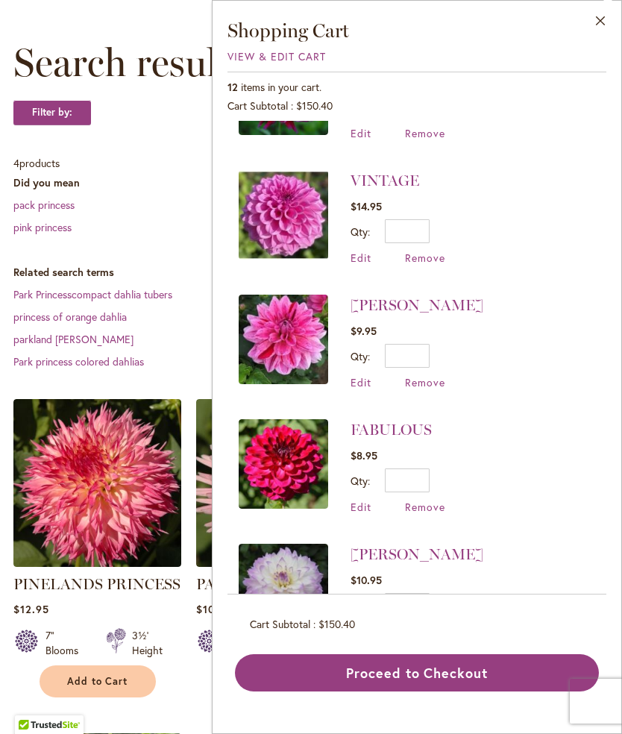
click at [419, 692] on button "Proceed to Checkout" at bounding box center [417, 672] width 364 height 37
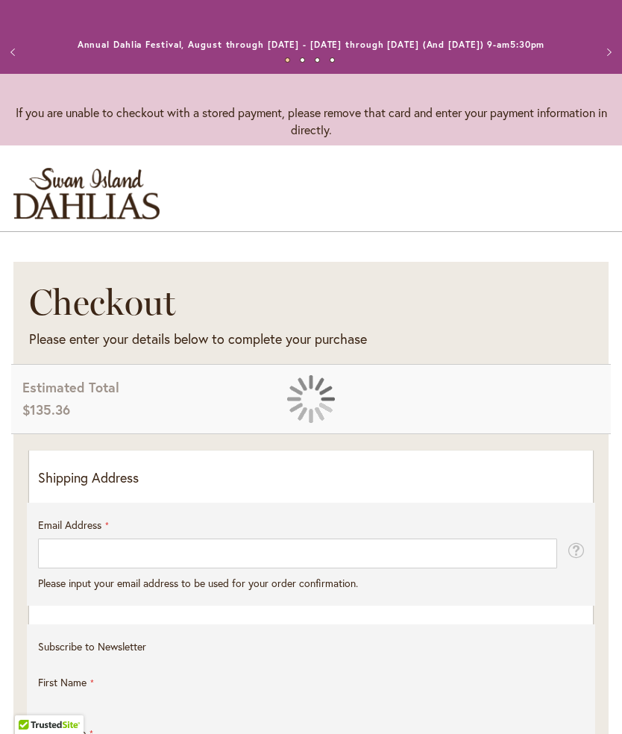
select select "**"
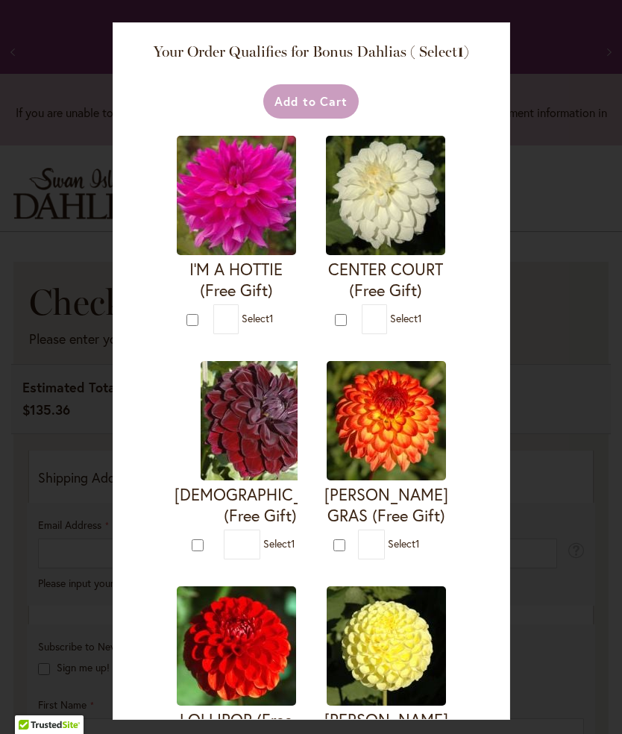
click at [182, 324] on form "I'M A HOTTIE (Free Gift) * 1" at bounding box center [236, 235] width 123 height 198
type input "*"
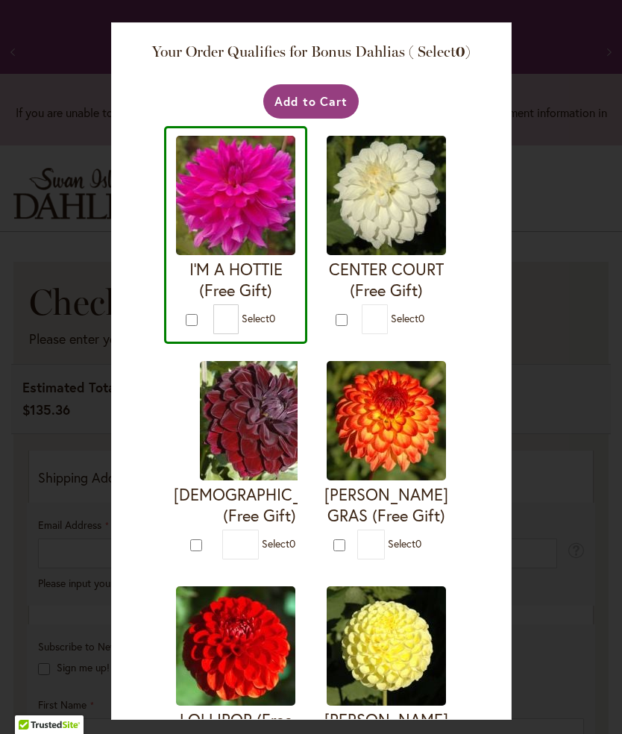
click at [322, 90] on button "Add to Cart" at bounding box center [311, 101] width 96 height 34
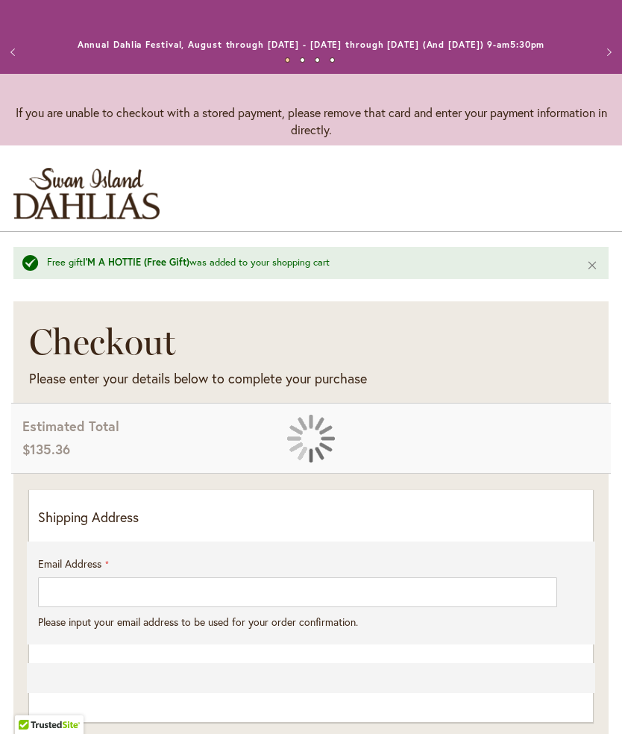
select select "**"
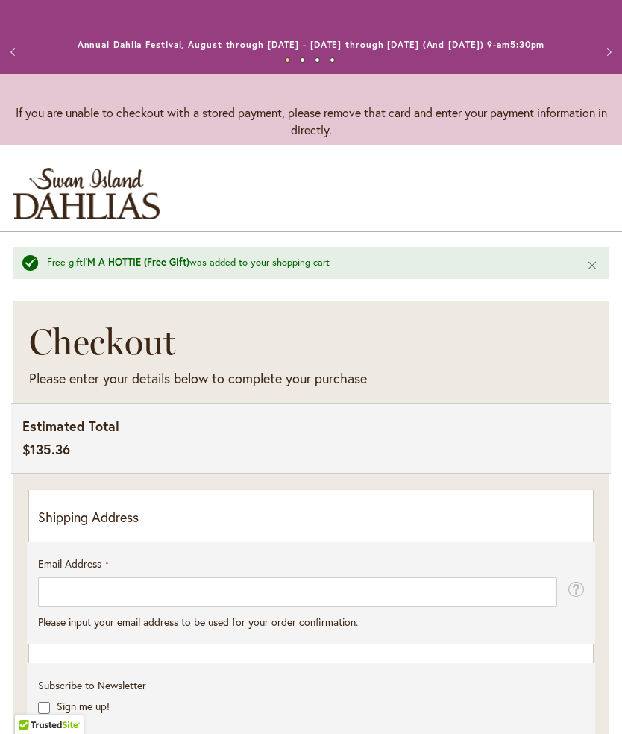
click at [114, 528] on p "Shipping Address" at bounding box center [311, 517] width 546 height 19
click at [101, 528] on p "Shipping Address" at bounding box center [311, 517] width 546 height 19
click at [398, 528] on p "Shipping Address" at bounding box center [311, 517] width 546 height 19
click at [421, 522] on p "Shipping Address" at bounding box center [311, 517] width 546 height 19
click at [111, 528] on p "Shipping Address" at bounding box center [311, 517] width 546 height 19
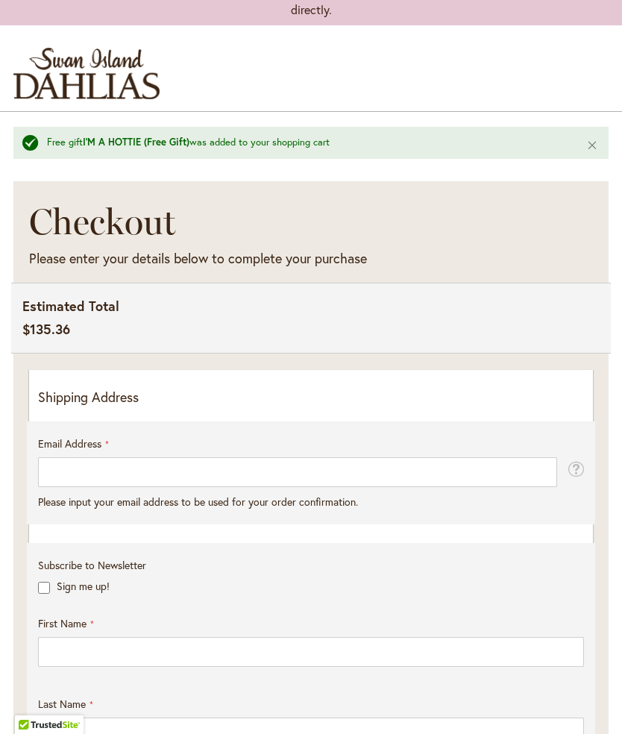
scroll to position [132, 0]
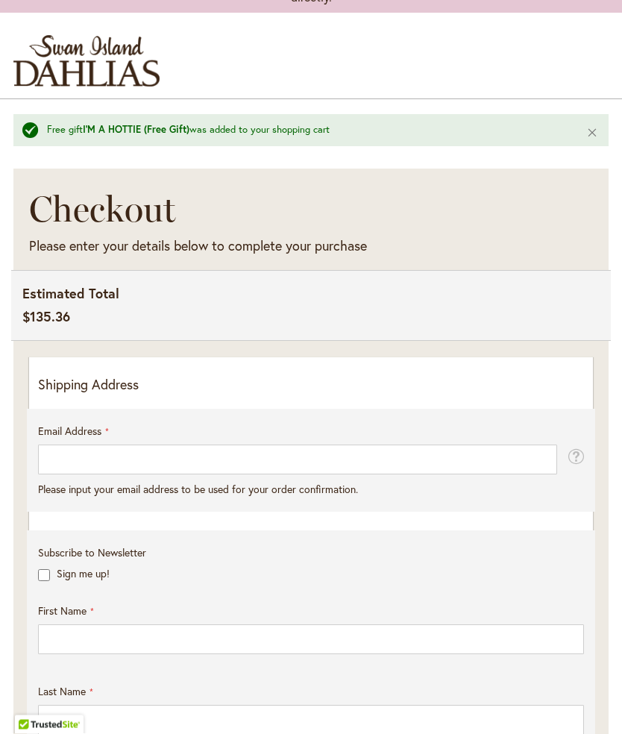
click at [51, 395] on p "Shipping Address" at bounding box center [311, 385] width 546 height 19
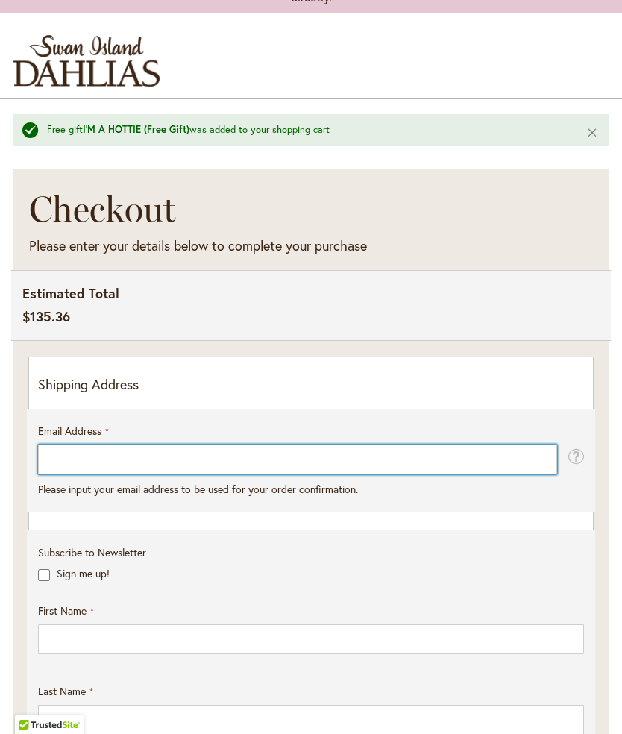
click at [71, 471] on input "Email Address" at bounding box center [297, 460] width 519 height 30
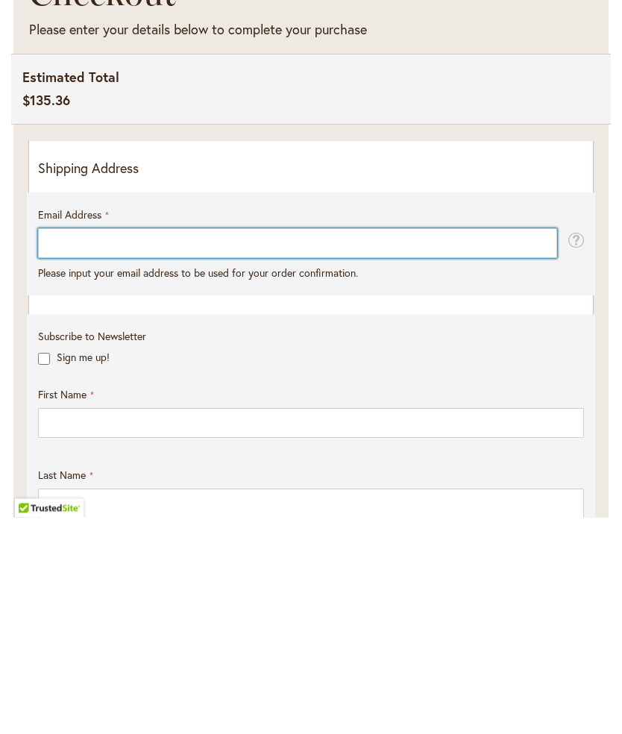
type input "**********"
click at [75, 445] on input "**********" at bounding box center [297, 460] width 519 height 30
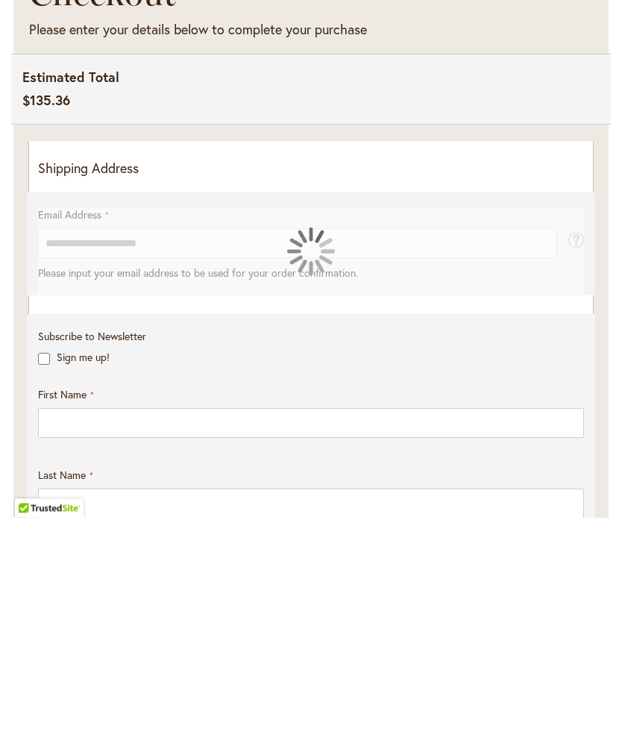
scroll to position [349, 0]
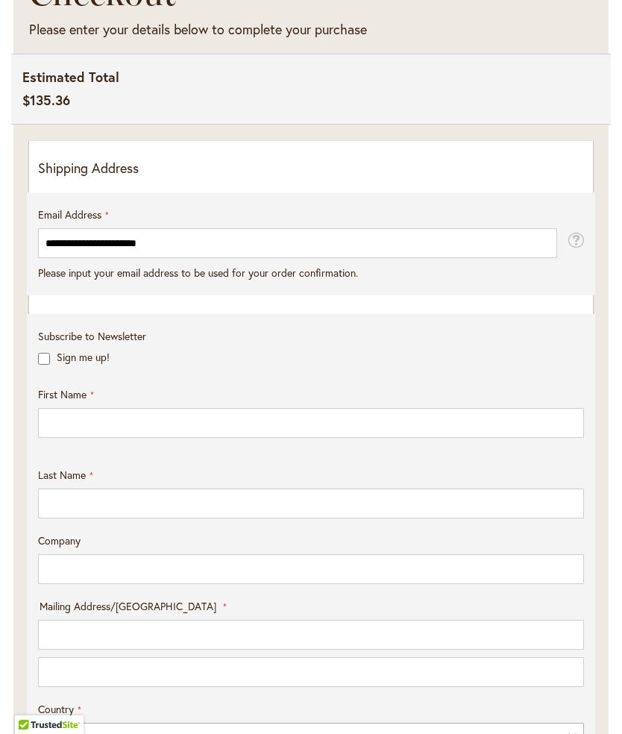
click at [83, 178] on p "Shipping Address" at bounding box center [311, 168] width 546 height 19
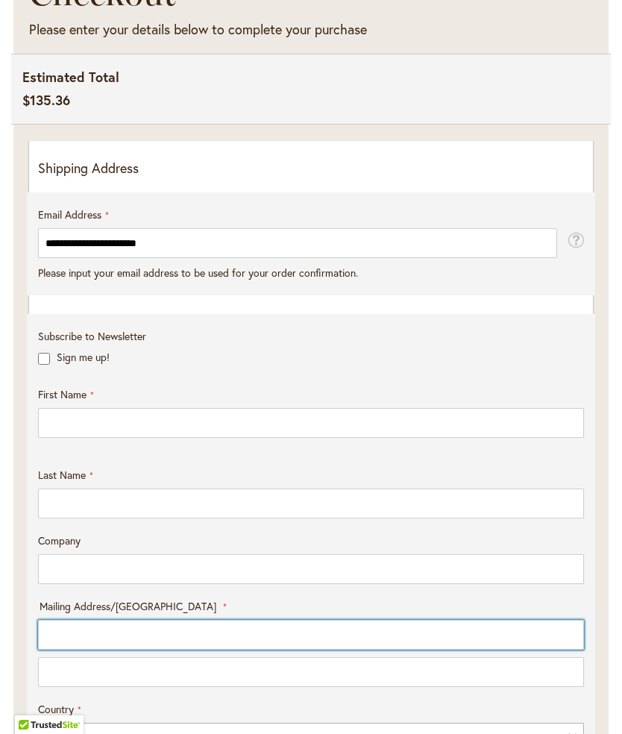
click at [69, 647] on input "Mailing Address/PO BOX: Line 1" at bounding box center [311, 635] width 546 height 30
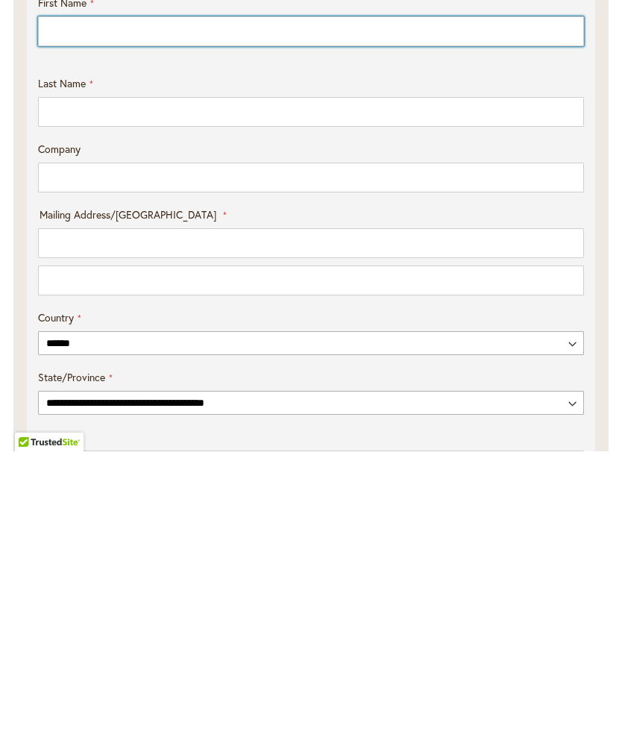
type input "*****"
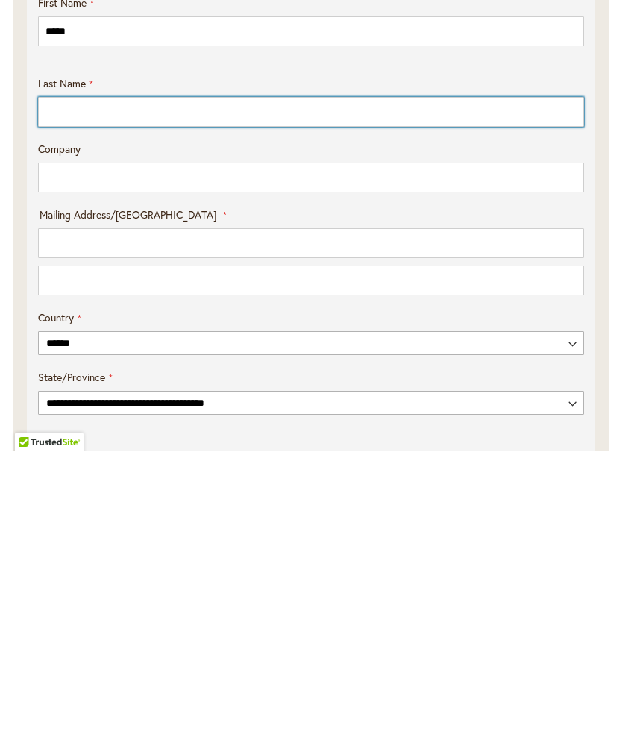
type input "********"
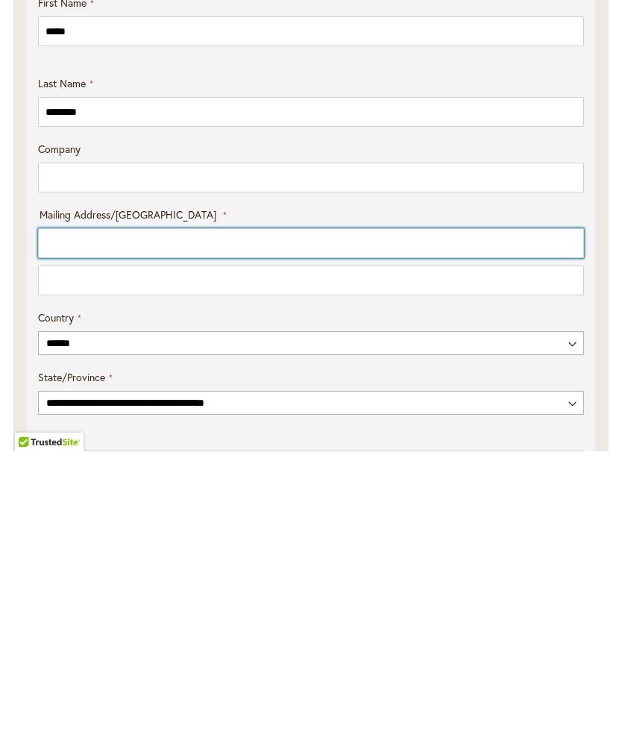
type input "**********"
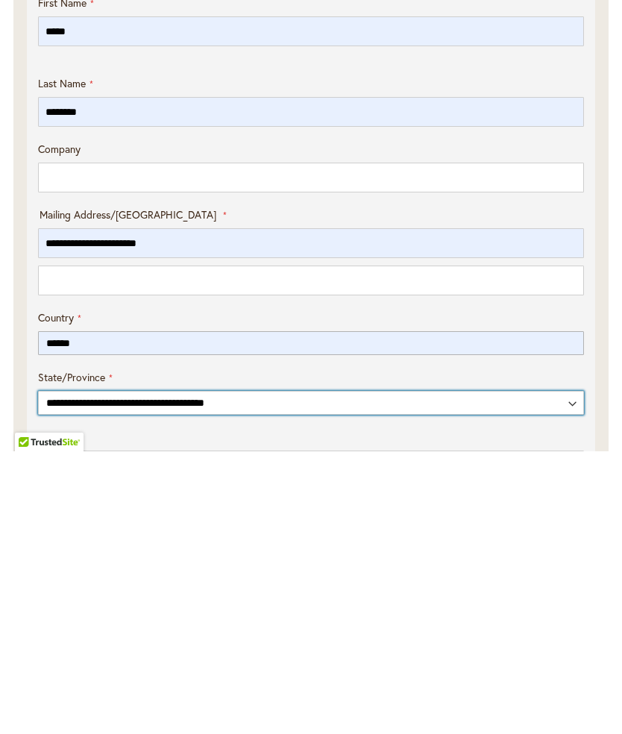
select select "**"
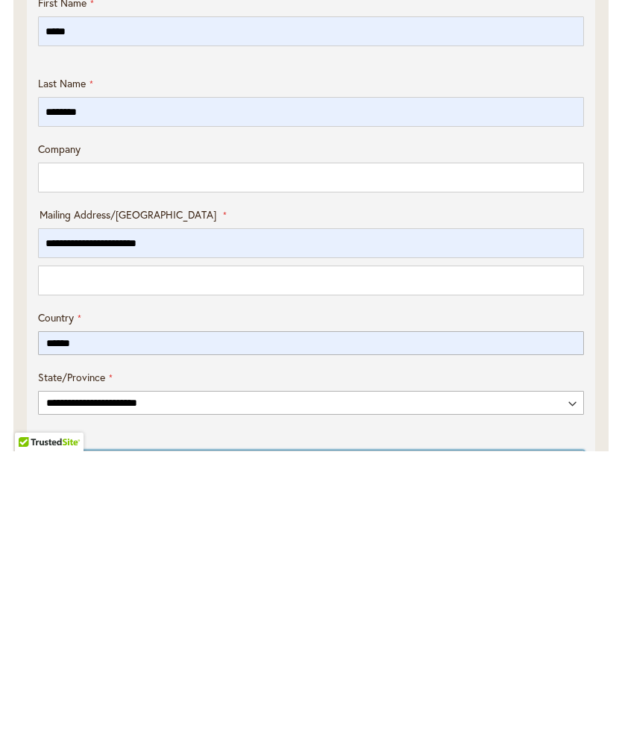
type input "********"
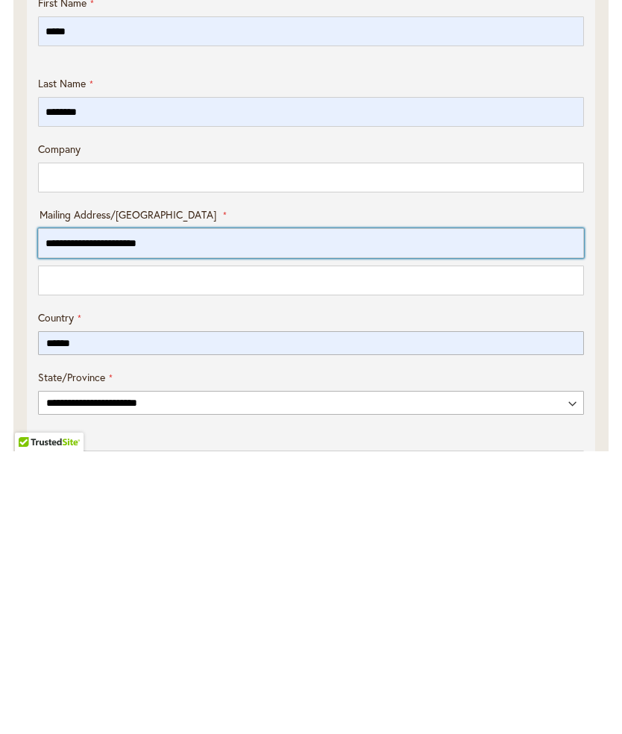
scroll to position [741, 0]
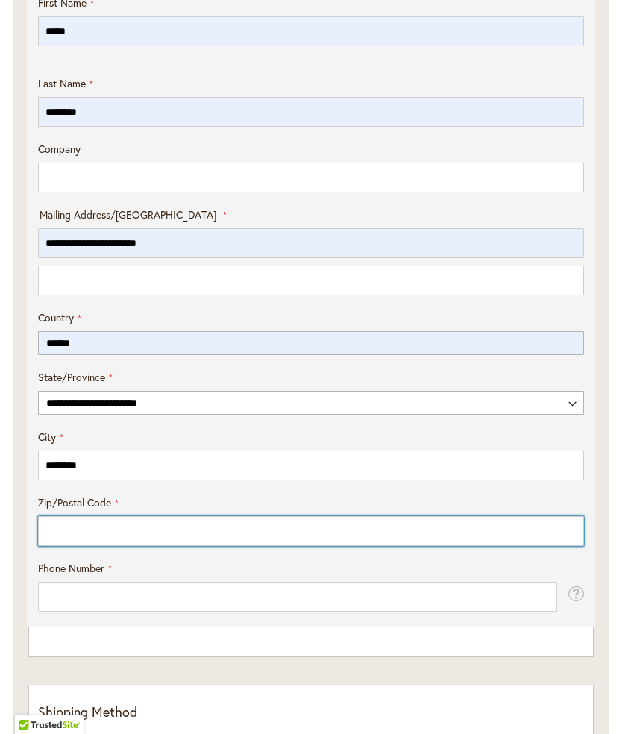
type input "*****"
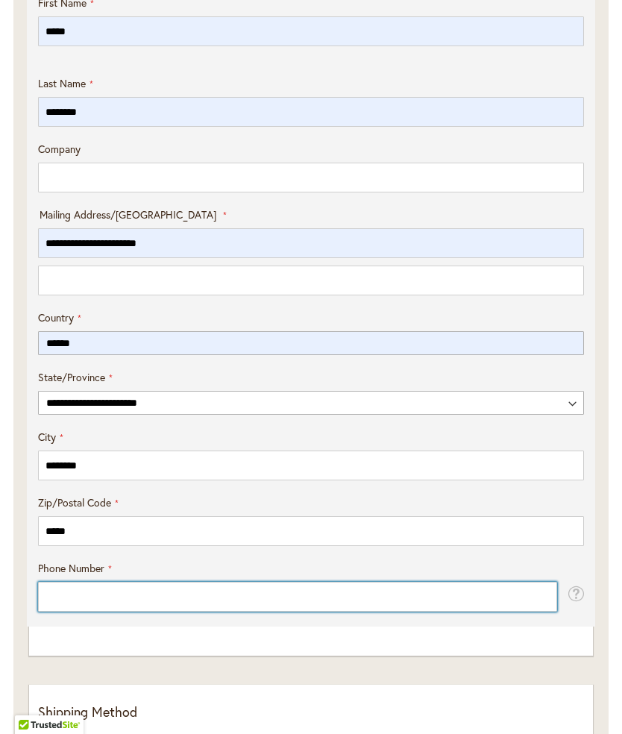
type input "**********"
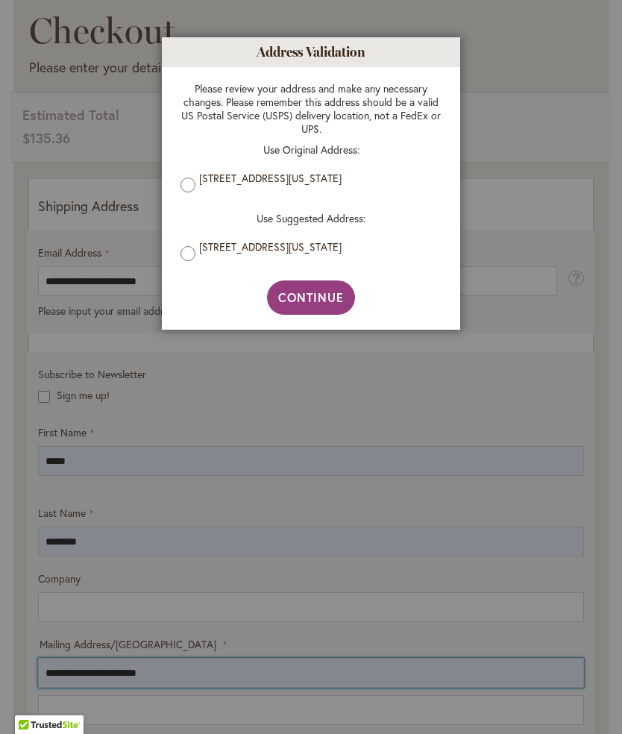
scroll to position [310, 0]
click at [319, 300] on span "Continue" at bounding box center [311, 298] width 66 height 16
type input "**********"
type input "********"
type input "**********"
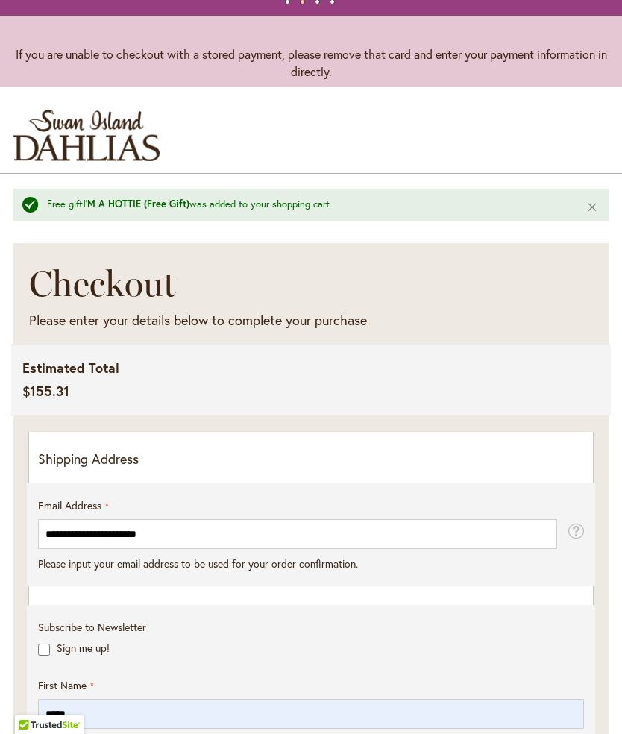
scroll to position [38, 0]
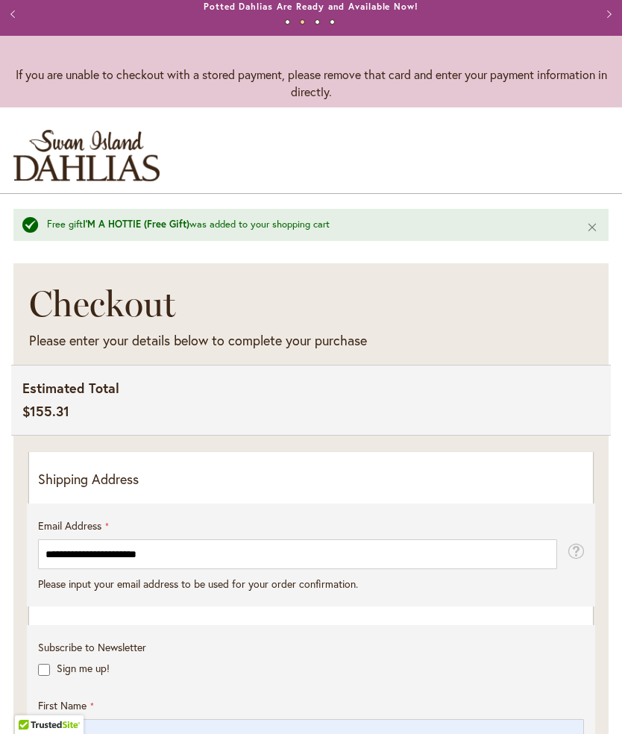
click at [148, 489] on p "Shipping Address" at bounding box center [311, 479] width 546 height 19
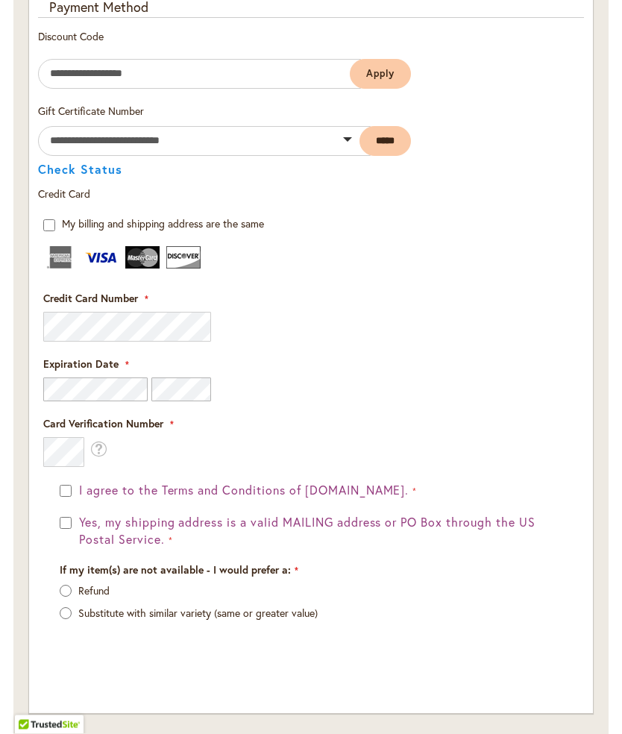
scroll to position [1866, 0]
click at [80, 595] on label "Refund" at bounding box center [93, 590] width 31 height 14
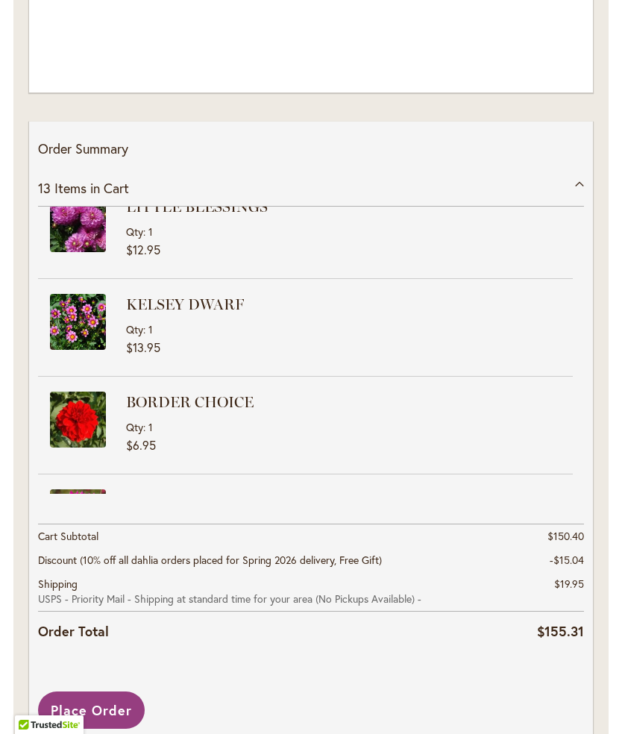
scroll to position [2585, 0]
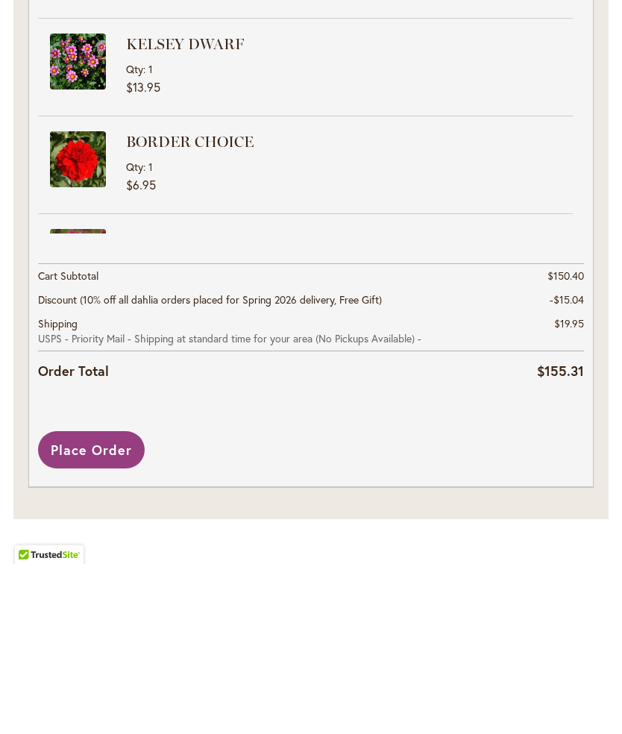
click at [98, 601] on button "Place Order" at bounding box center [91, 619] width 107 height 37
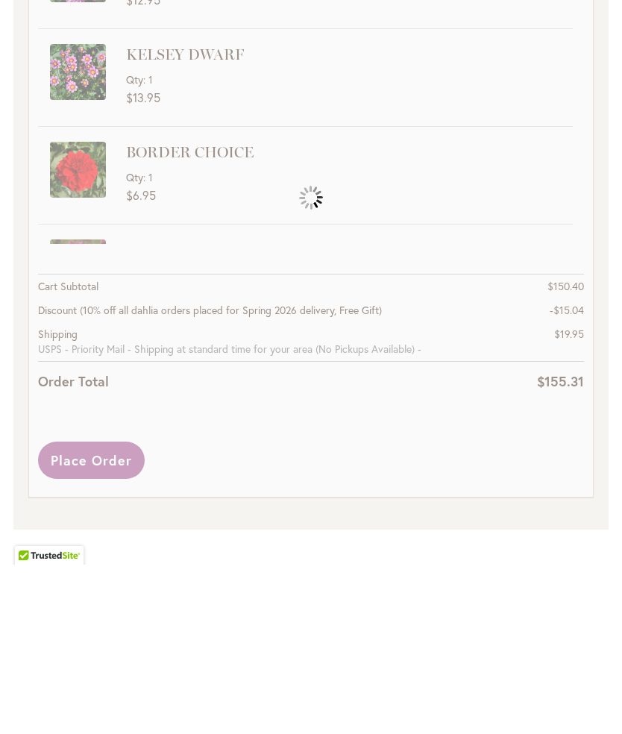
scroll to position [2110, 0]
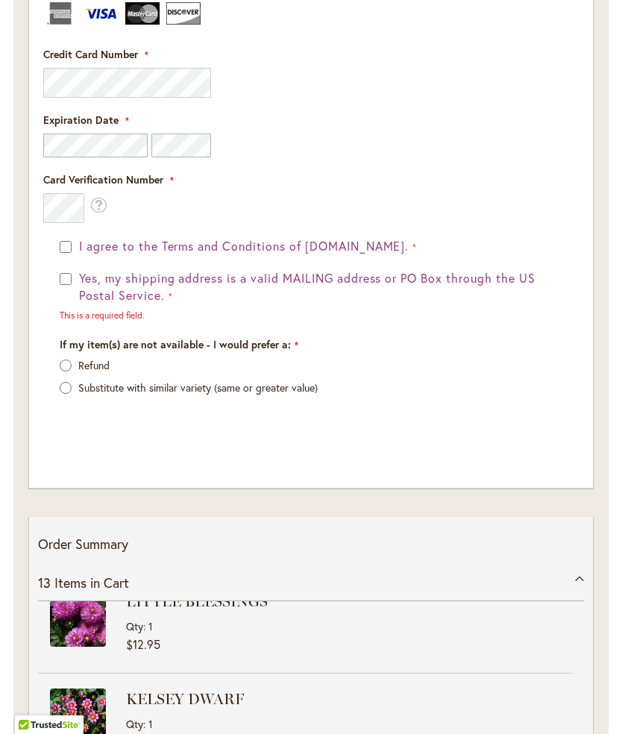
click at [76, 287] on button "Yes, my shipping address is a valid MAILING address or PO Box through the US Po…" at bounding box center [318, 287] width 487 height 34
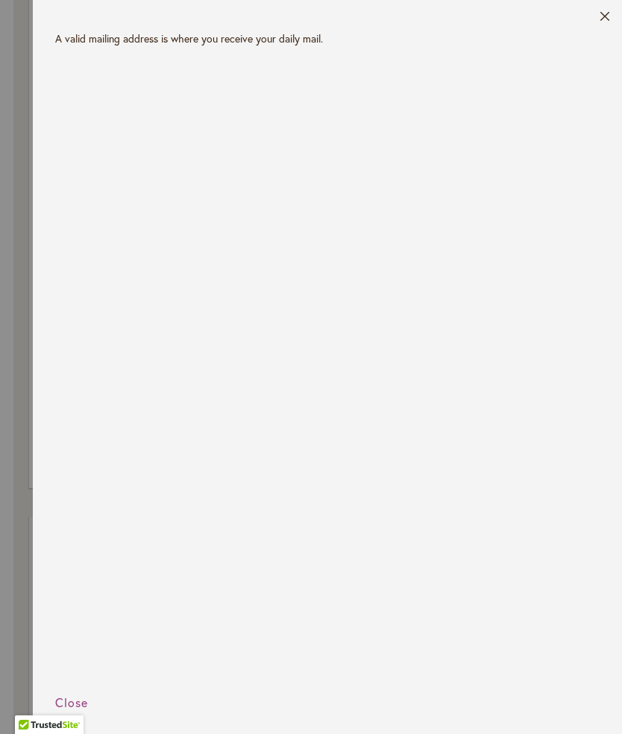
click at [604, 5] on header "Close" at bounding box center [327, 15] width 589 height 31
click at [610, 11] on button "Close" at bounding box center [605, 19] width 11 height 17
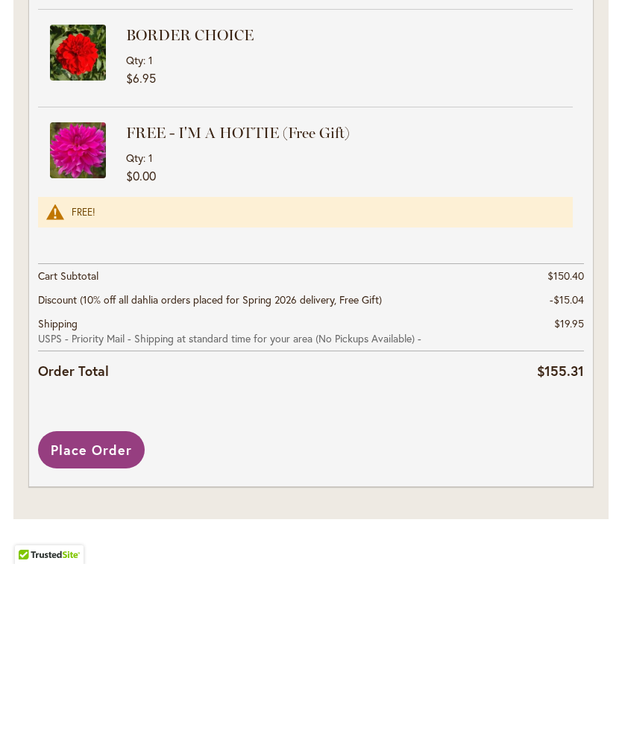
scroll to position [2585, 0]
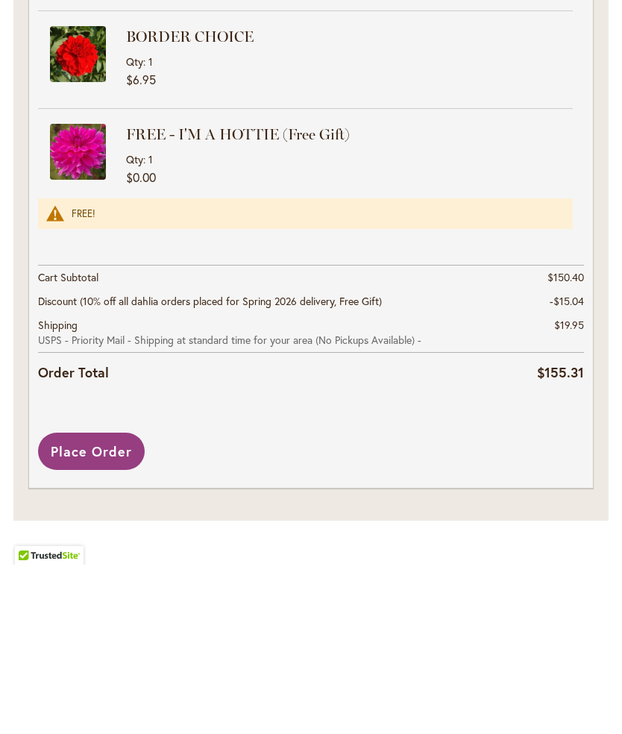
click at [94, 612] on span "Place Order" at bounding box center [91, 621] width 81 height 18
